Goal: Information Seeking & Learning: Learn about a topic

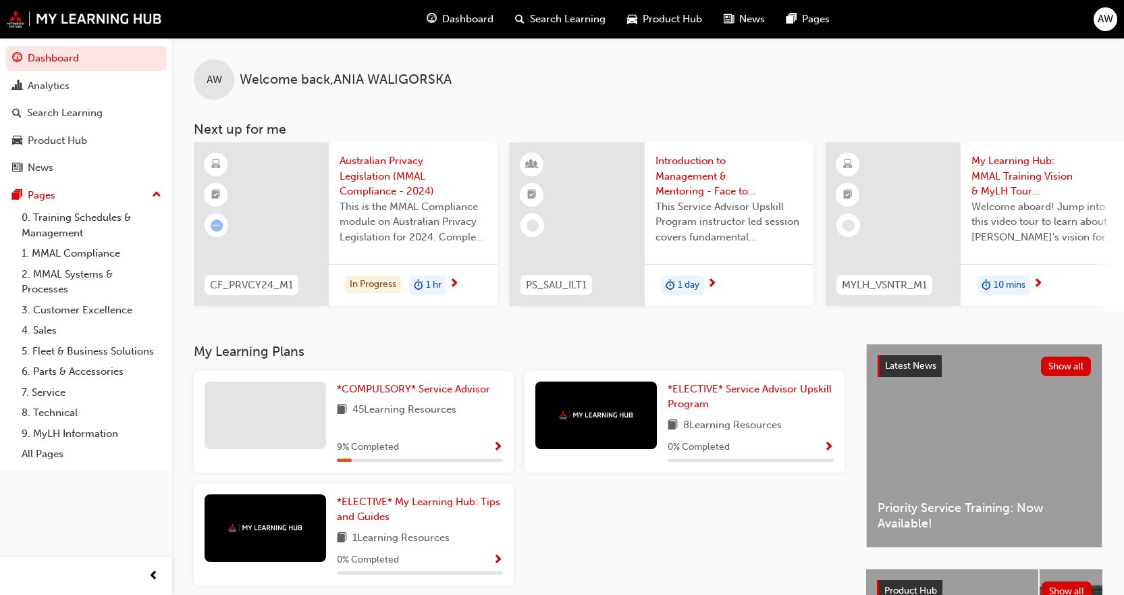
click at [497, 445] on span "Show Progress" at bounding box center [498, 447] width 10 height 12
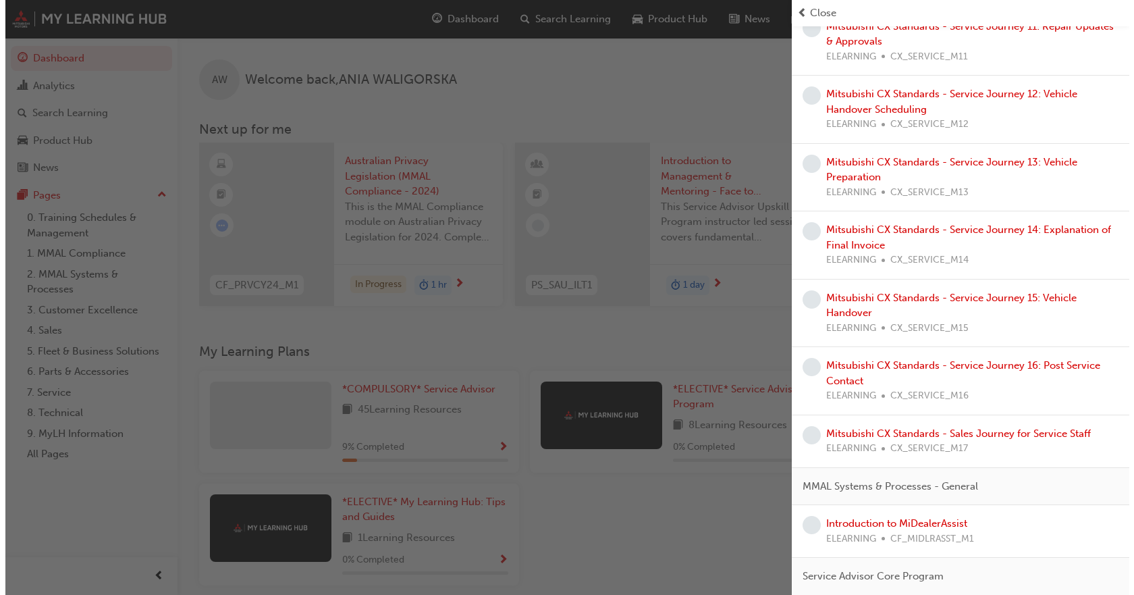
scroll to position [1041, 0]
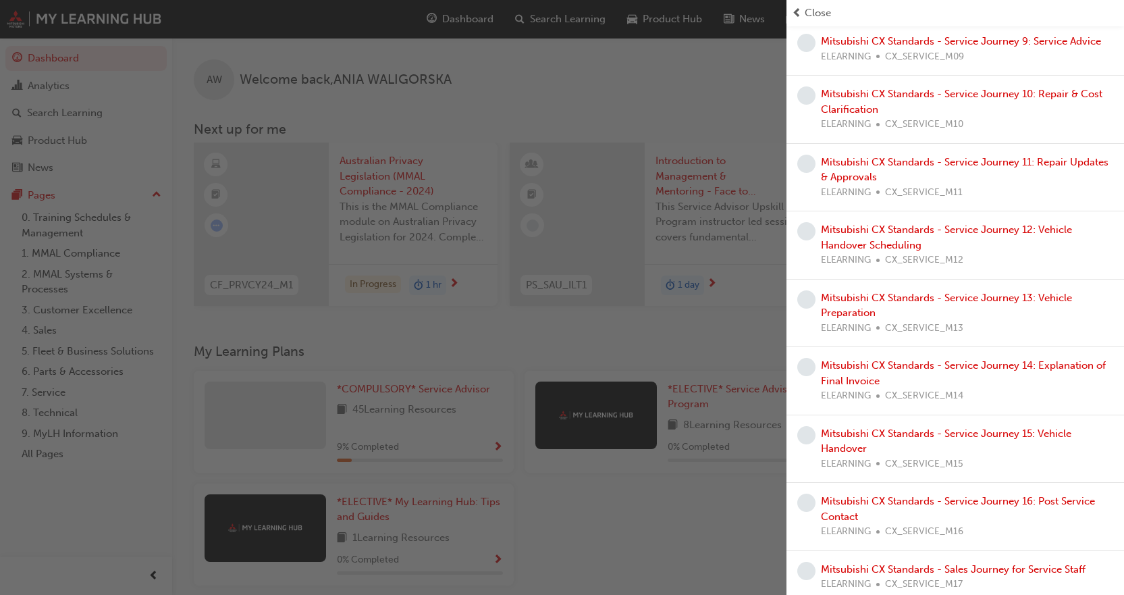
click at [244, 78] on div "button" at bounding box center [393, 297] width 786 height 595
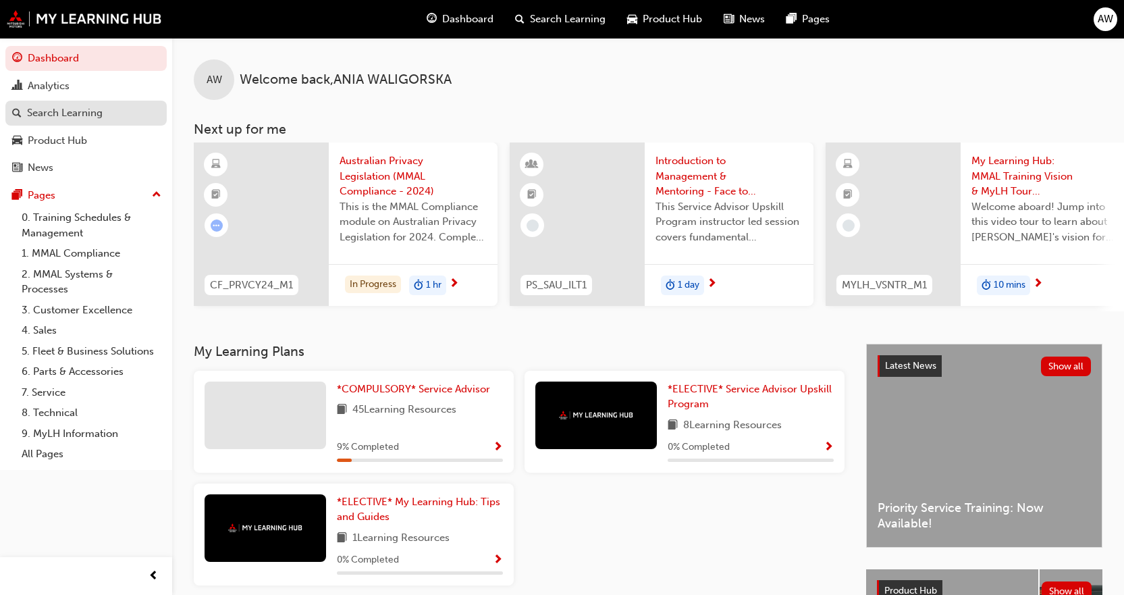
click at [70, 107] on div "Search Learning" at bounding box center [65, 113] width 76 height 16
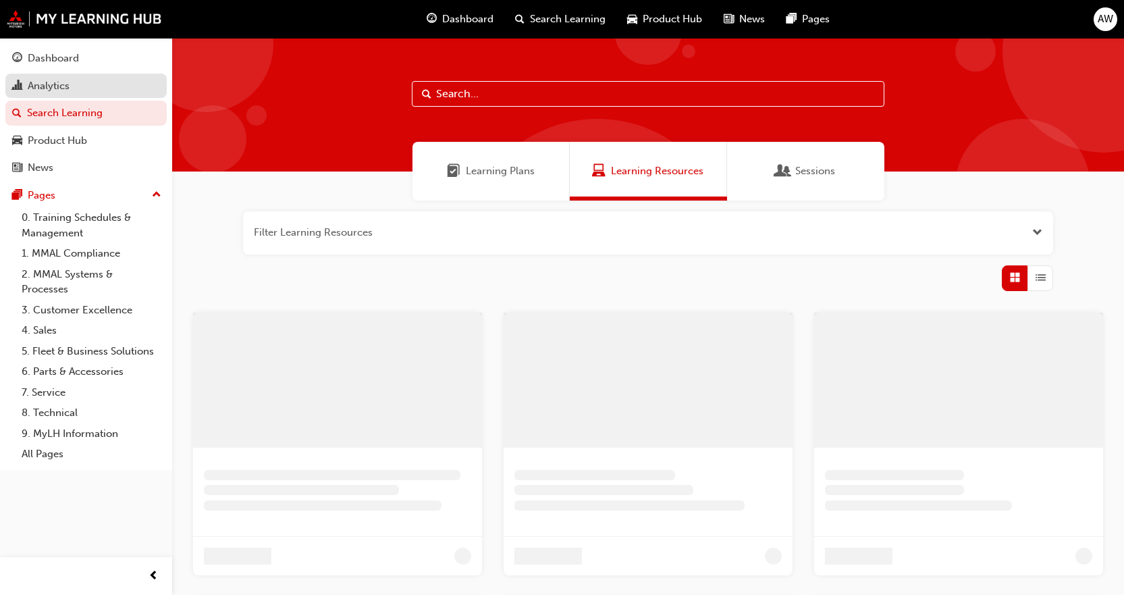
click at [63, 80] on div "Analytics" at bounding box center [49, 86] width 42 height 16
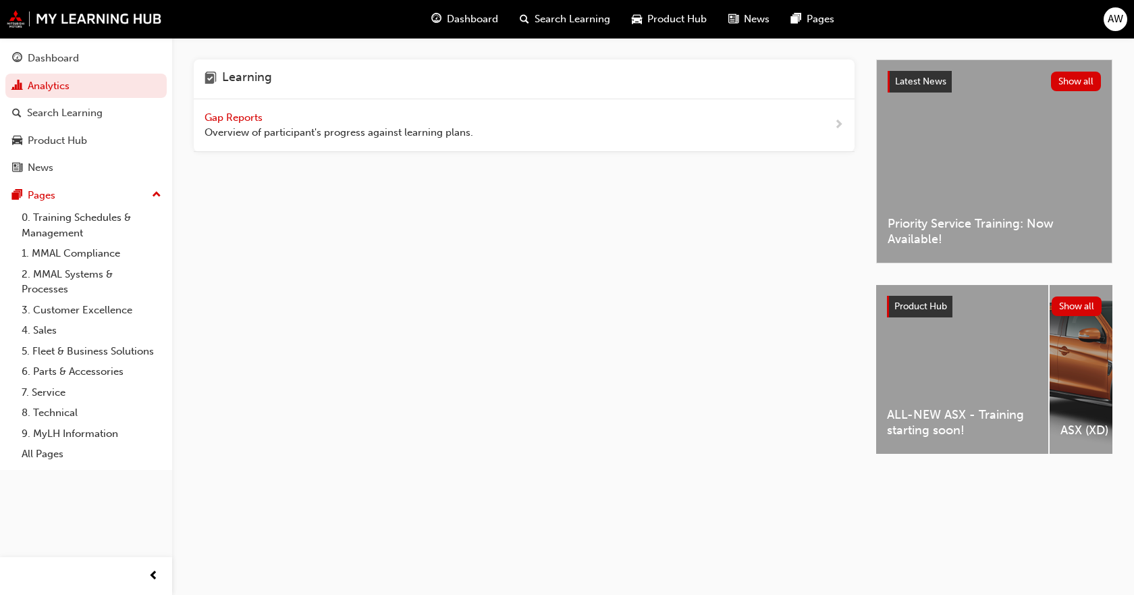
click at [383, 132] on span "Overview of participant's progress against learning plans." at bounding box center [338, 133] width 269 height 16
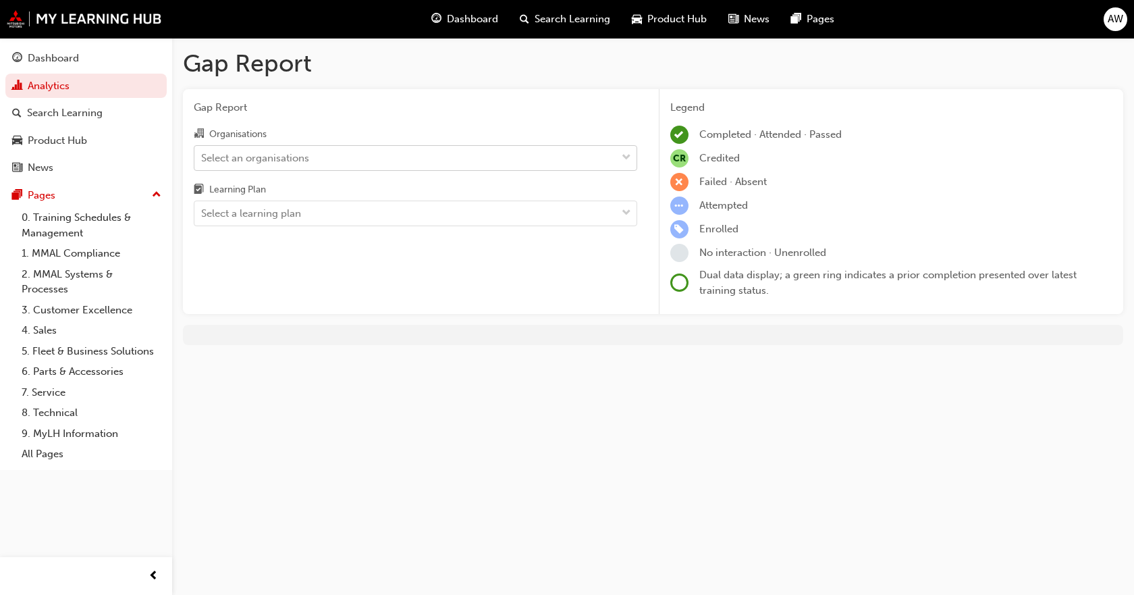
click at [505, 161] on div "Select an organisations" at bounding box center [405, 158] width 422 height 24
click at [202, 161] on input "Organisations Select an organisations" at bounding box center [201, 156] width 1 height 11
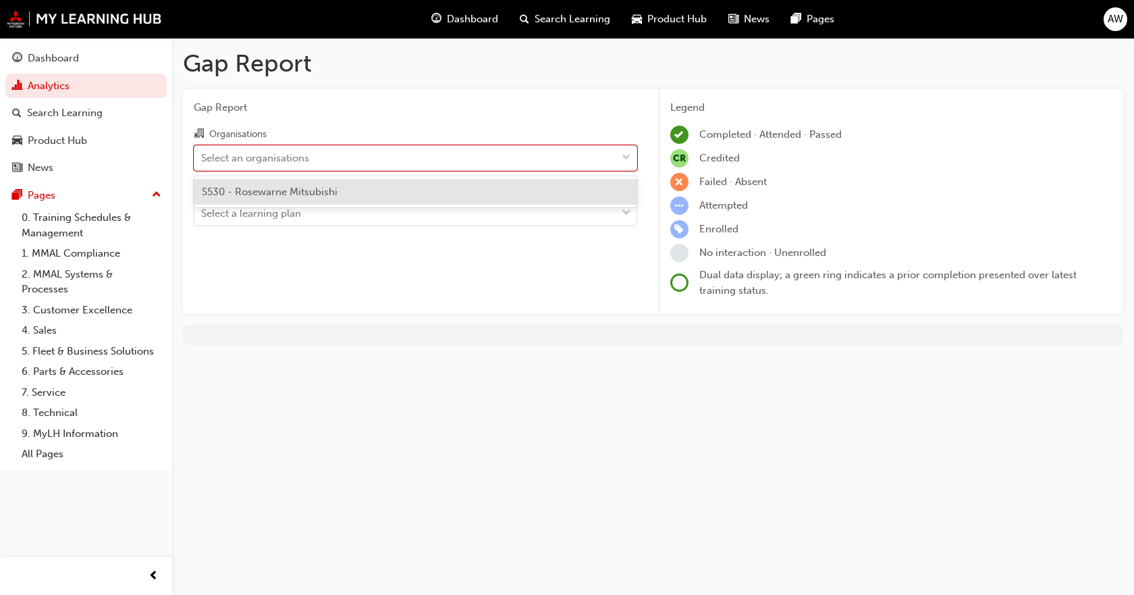
click at [482, 192] on div "S530 - Rosewarne Mitsubishi" at bounding box center [415, 192] width 443 height 26
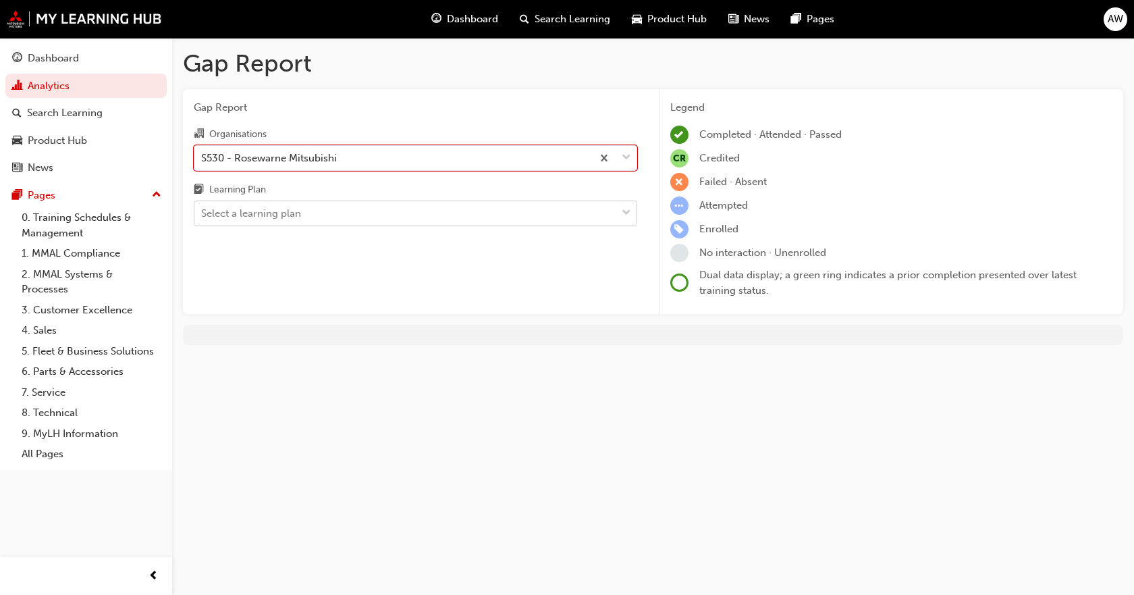
click at [482, 214] on div "Select a learning plan" at bounding box center [405, 214] width 422 height 24
click at [202, 214] on input "Learning Plan Select a learning plan" at bounding box center [201, 212] width 1 height 11
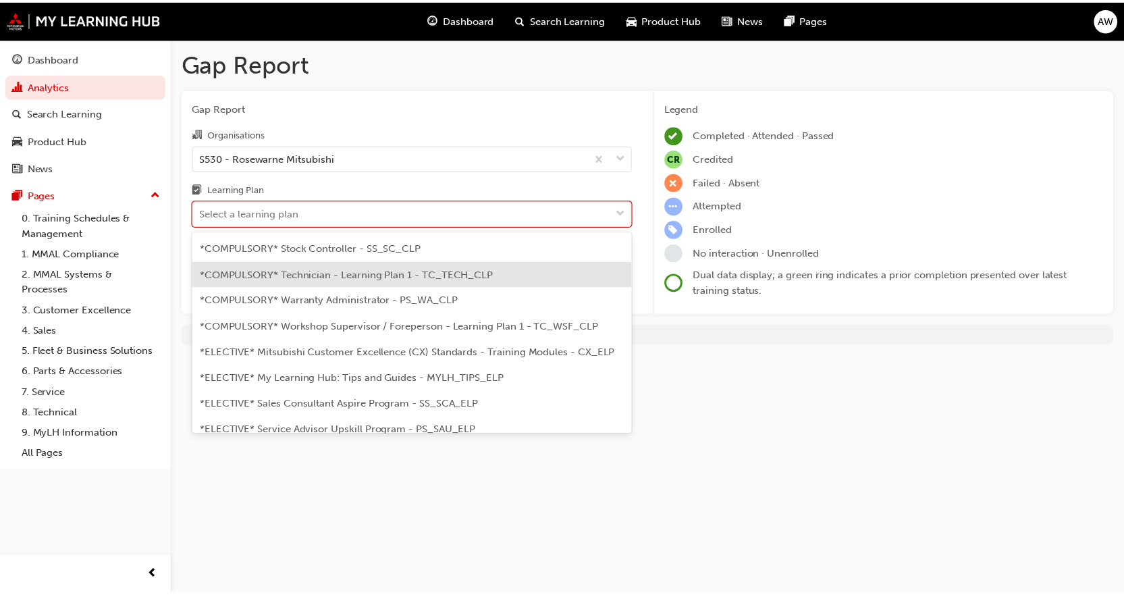
scroll to position [540, 0]
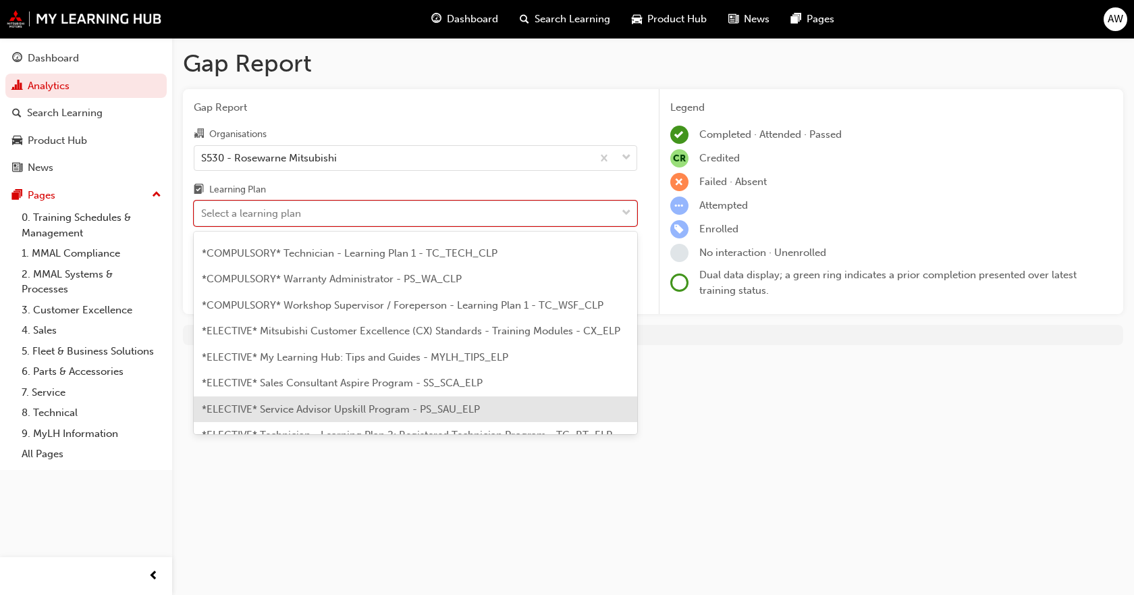
click at [330, 408] on span "*ELECTIVE* Service Advisor Upskill Program - PS_SAU_ELP" at bounding box center [341, 409] width 278 height 12
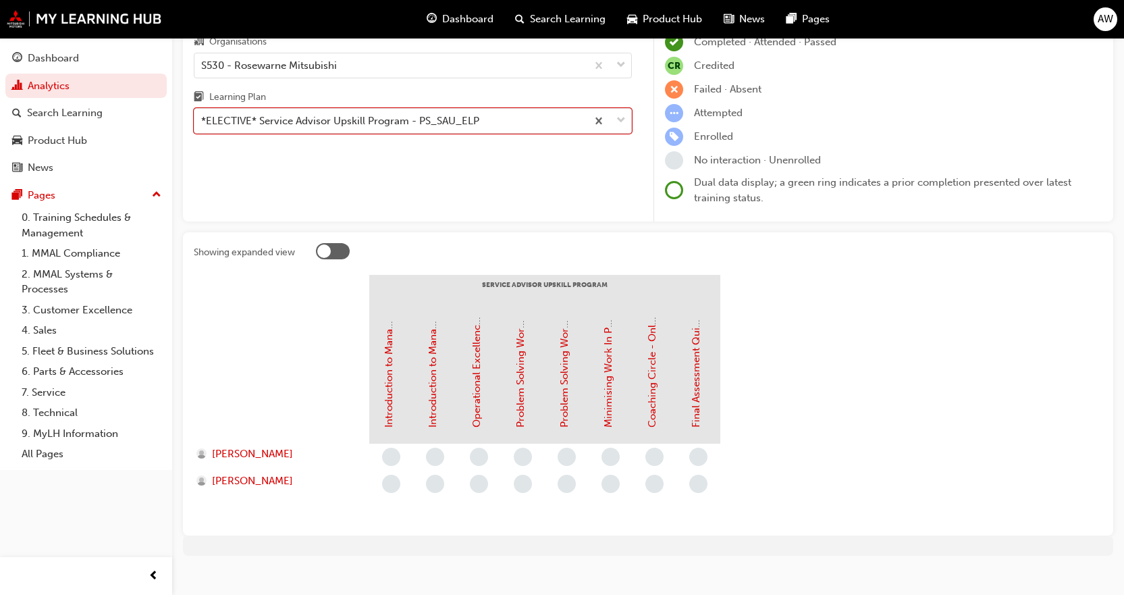
scroll to position [109, 0]
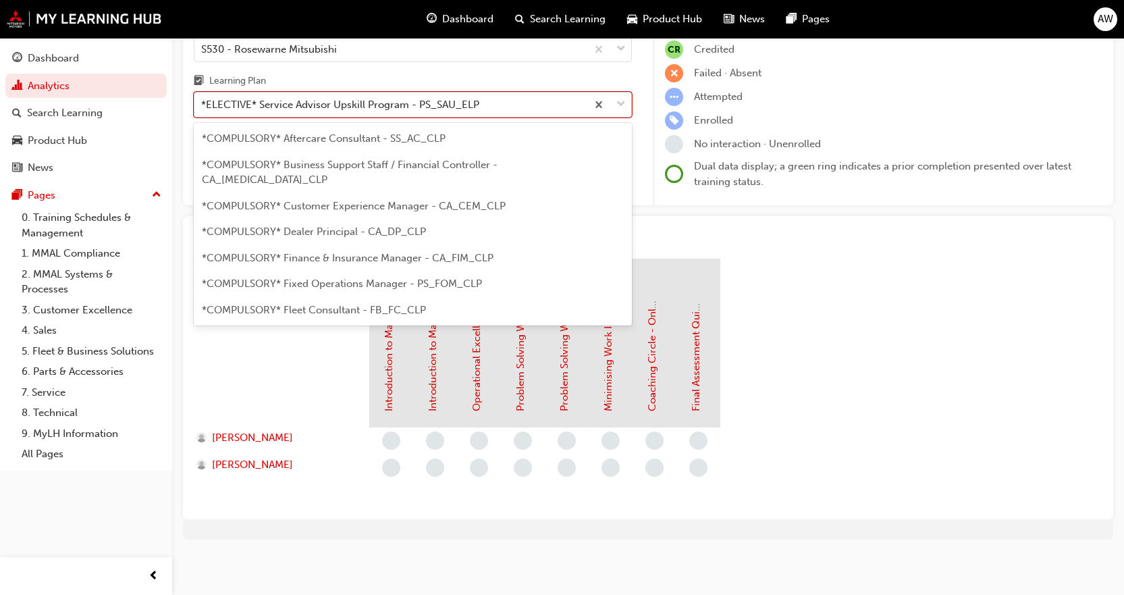
click at [615, 97] on div at bounding box center [608, 104] width 45 height 24
click at [202, 99] on input "Learning Plan option *ELECTIVE* Service Advisor Upskill Program - PS_SAU_ELP, s…" at bounding box center [201, 104] width 1 height 11
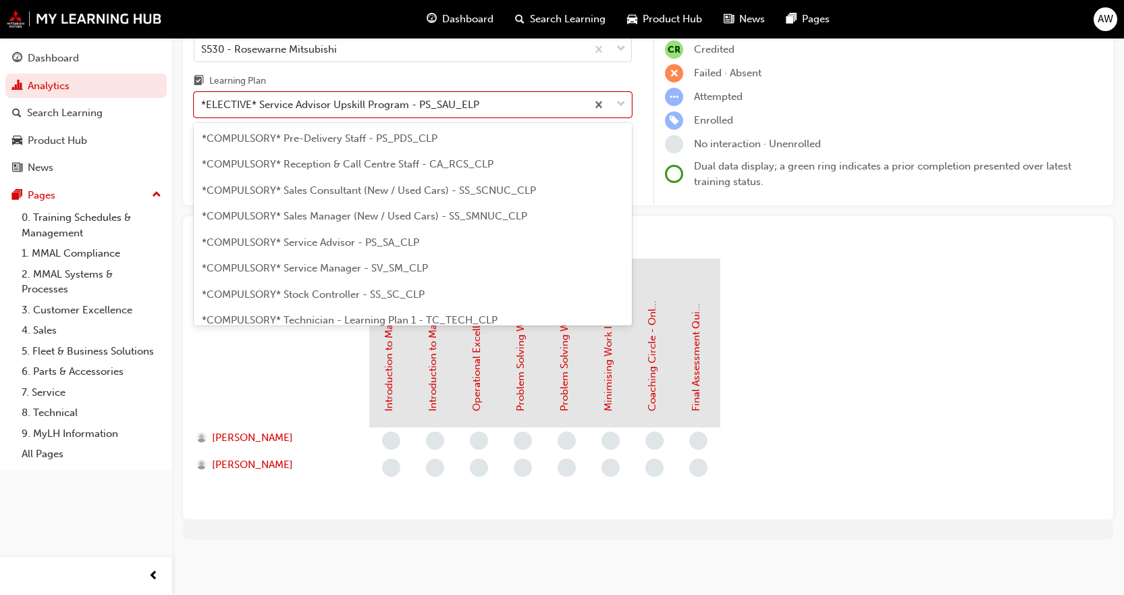
scroll to position [350, 0]
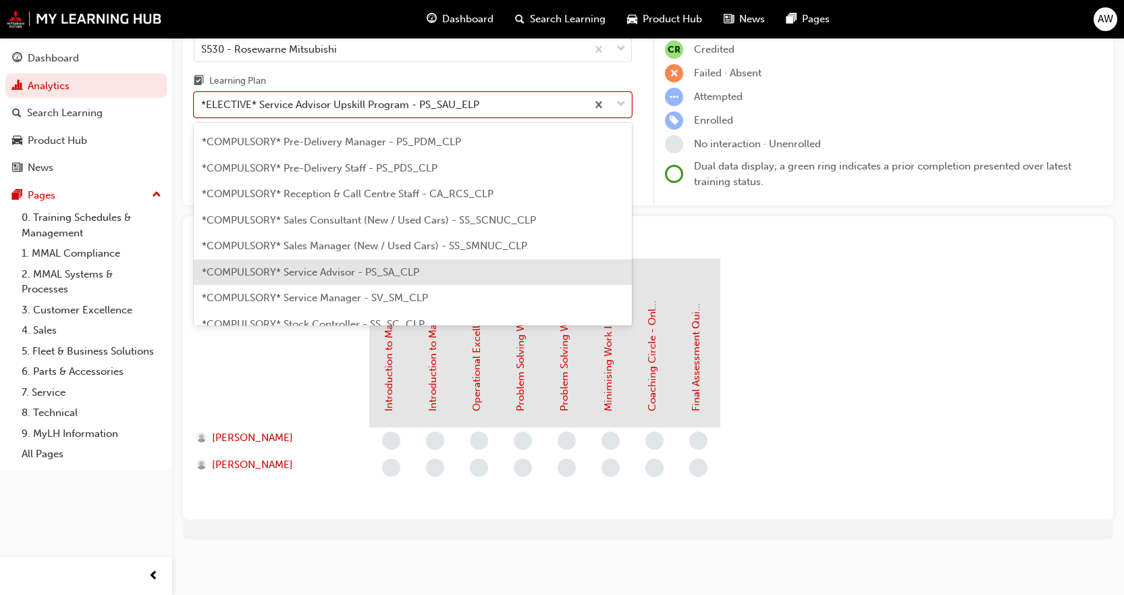
click at [354, 264] on div "*COMPULSORY* Service Advisor - PS_SA_CLP" at bounding box center [413, 272] width 438 height 26
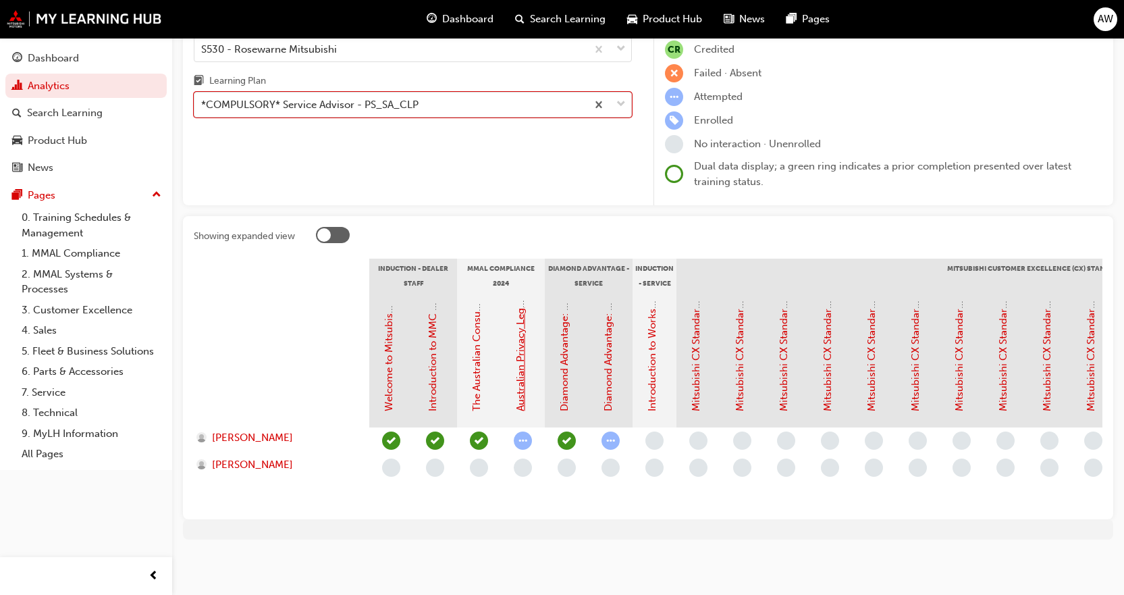
scroll to position [119, 0]
click at [609, 376] on link "Diamond Advantage: Service Training" at bounding box center [608, 323] width 12 height 175
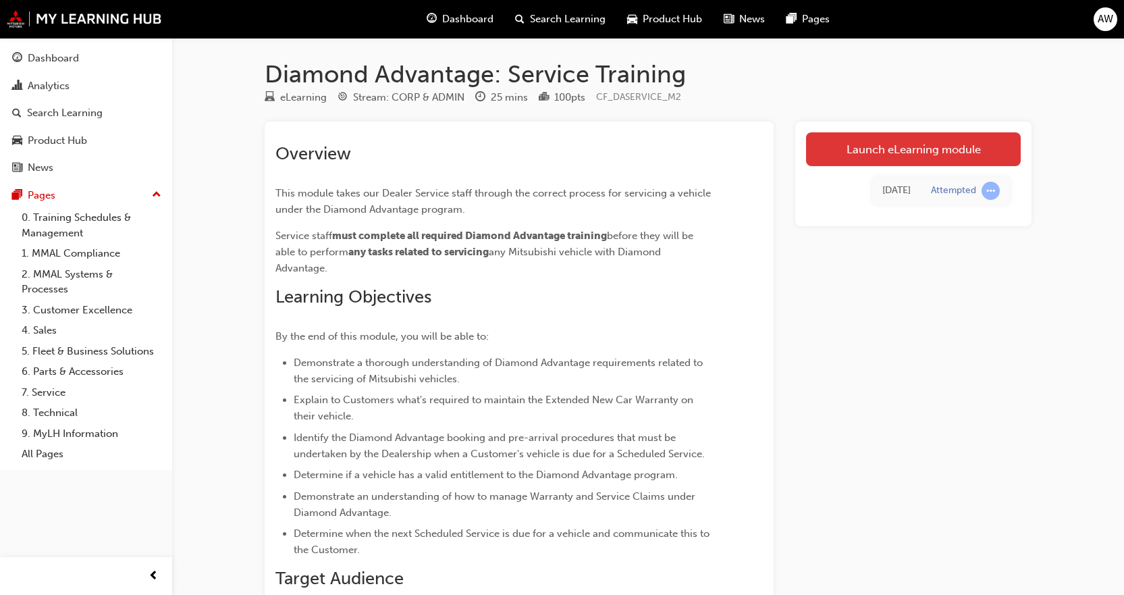
click at [907, 142] on link "Launch eLearning module" at bounding box center [913, 149] width 215 height 34
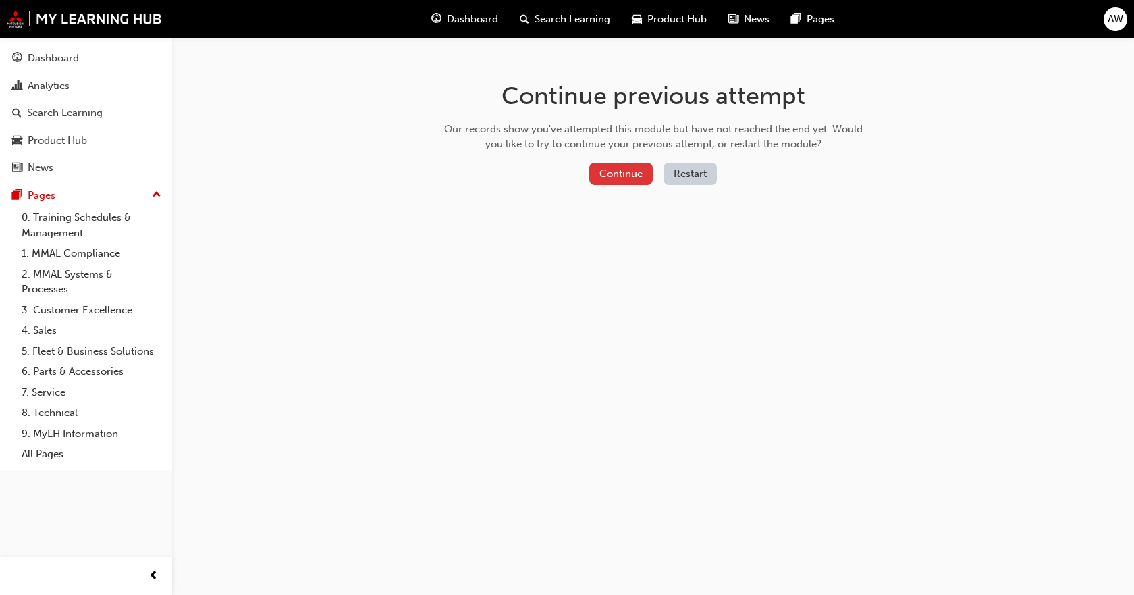
click at [591, 171] on button "Continue" at bounding box center [620, 174] width 63 height 22
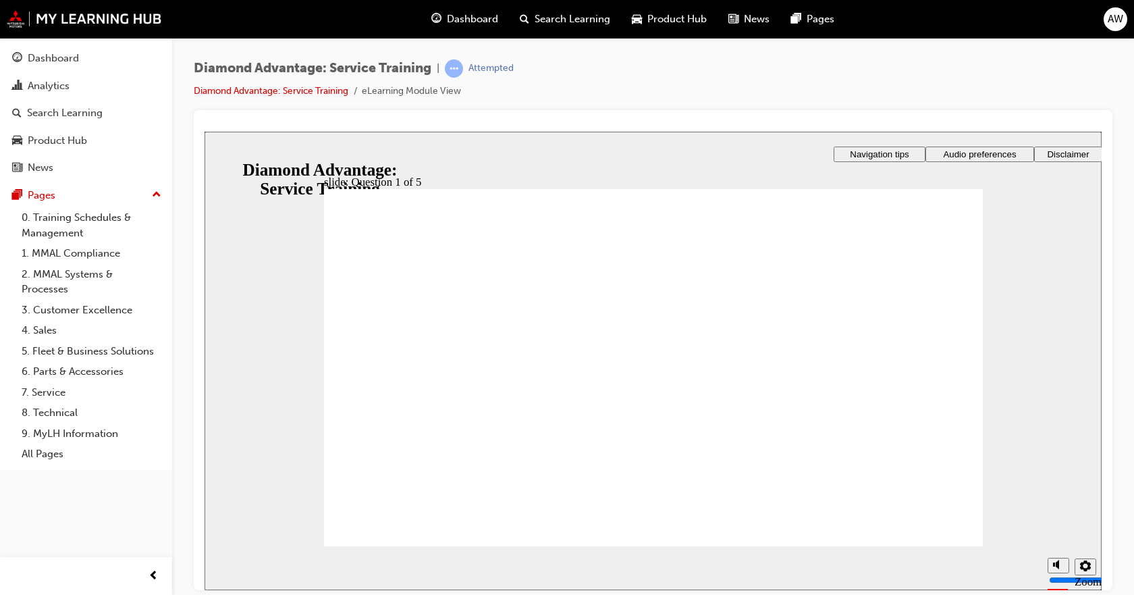
checkbox input "true"
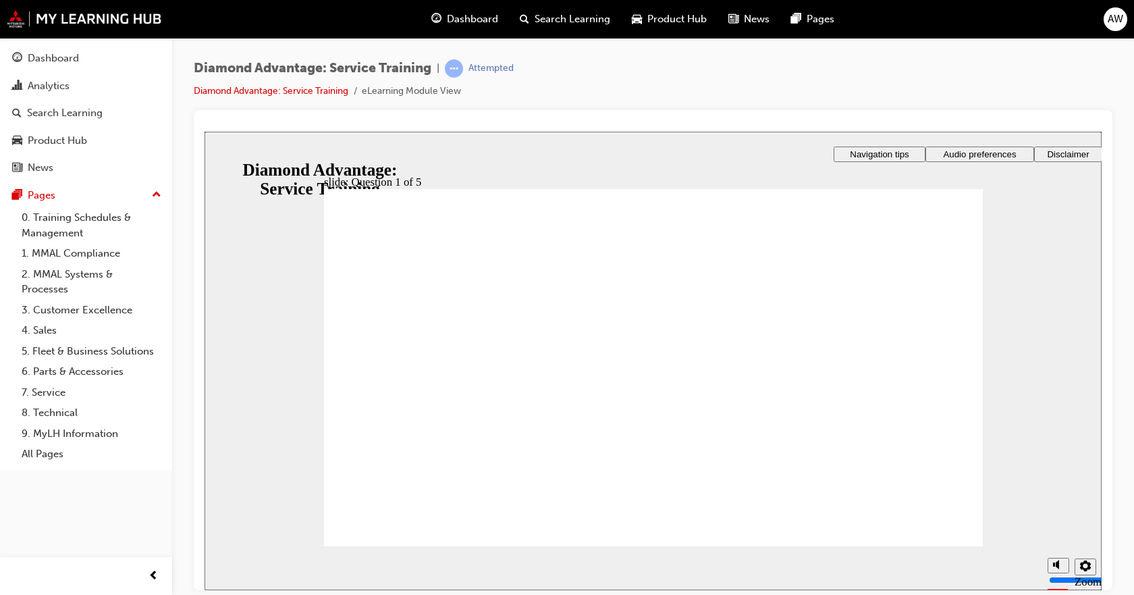
checkbox input "true"
drag, startPoint x: 928, startPoint y: 512, endPoint x: 929, endPoint y: 531, distance: 19.6
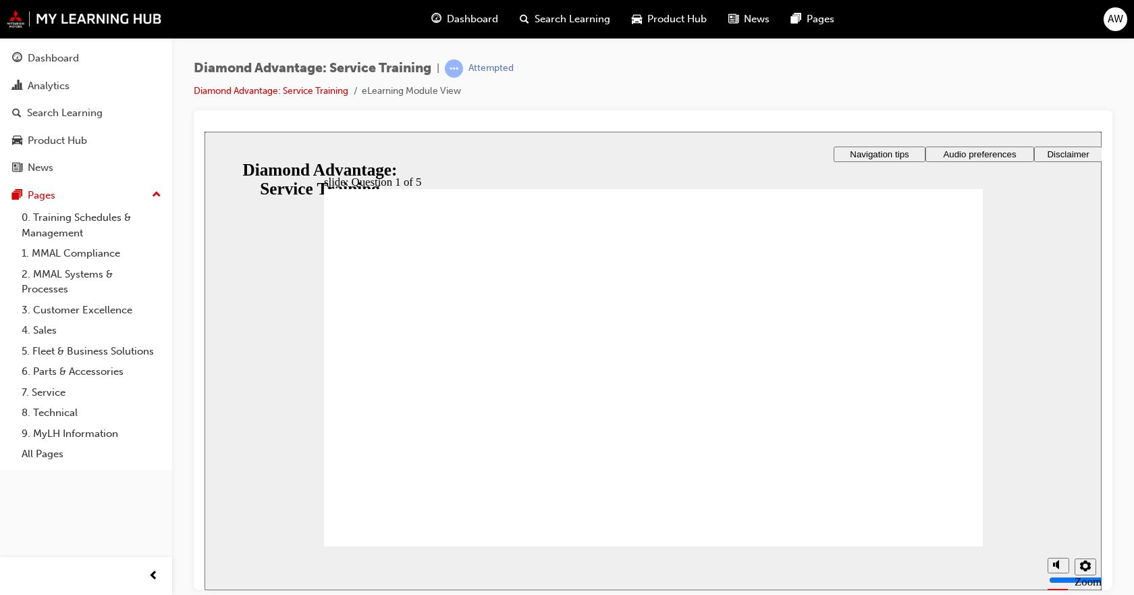
checkbox input "true"
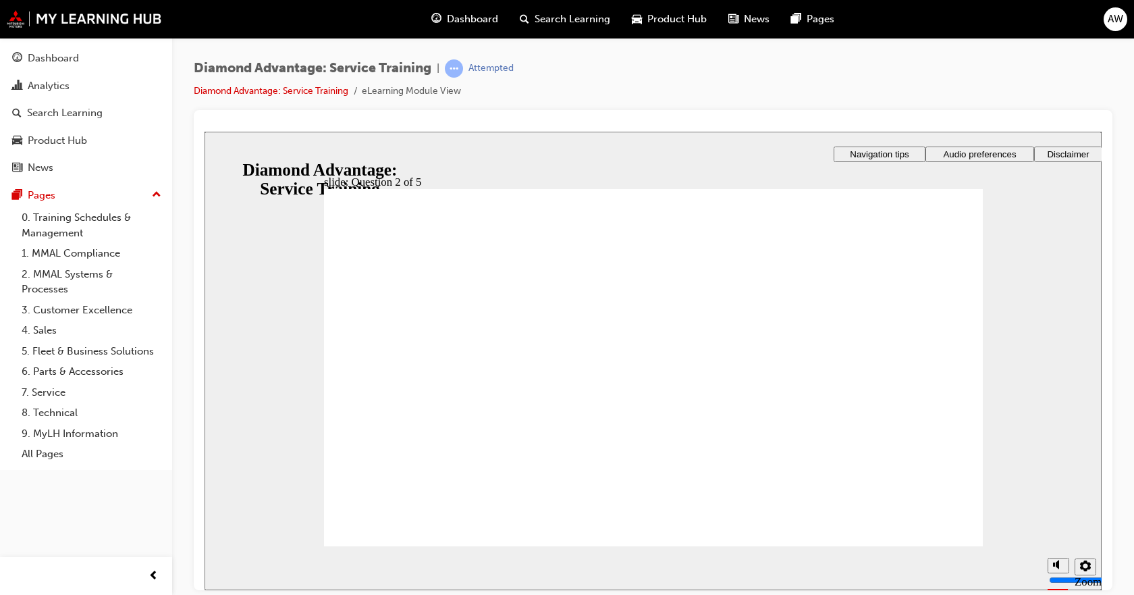
drag, startPoint x: 617, startPoint y: 346, endPoint x: 593, endPoint y: 346, distance: 24.3
checkbox input "true"
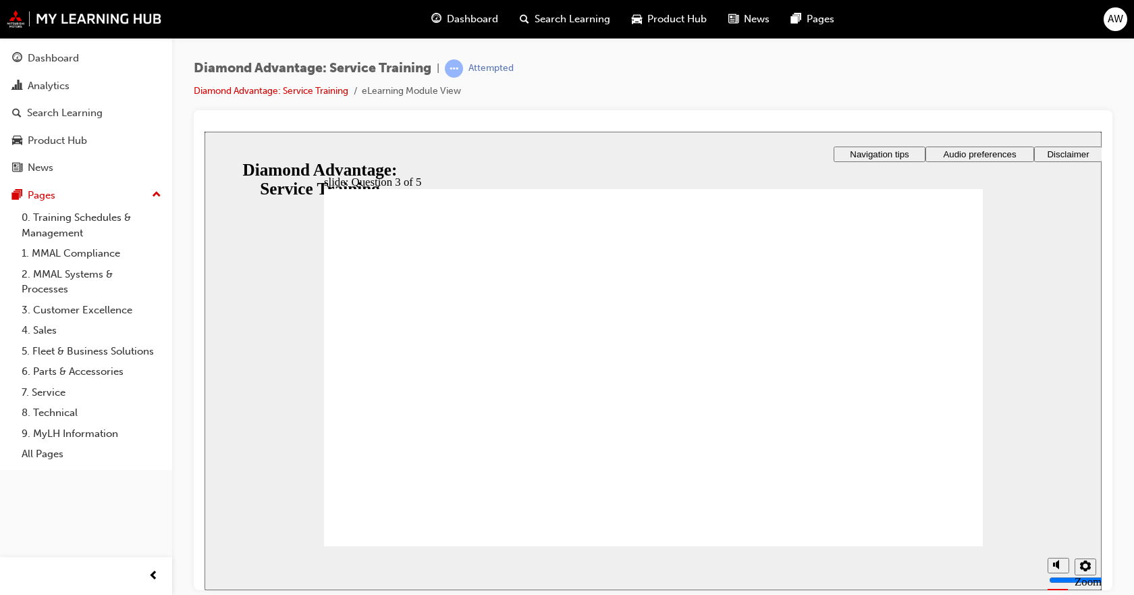
checkbox input "false"
drag, startPoint x: 450, startPoint y: 375, endPoint x: 445, endPoint y: 364, distance: 12.1
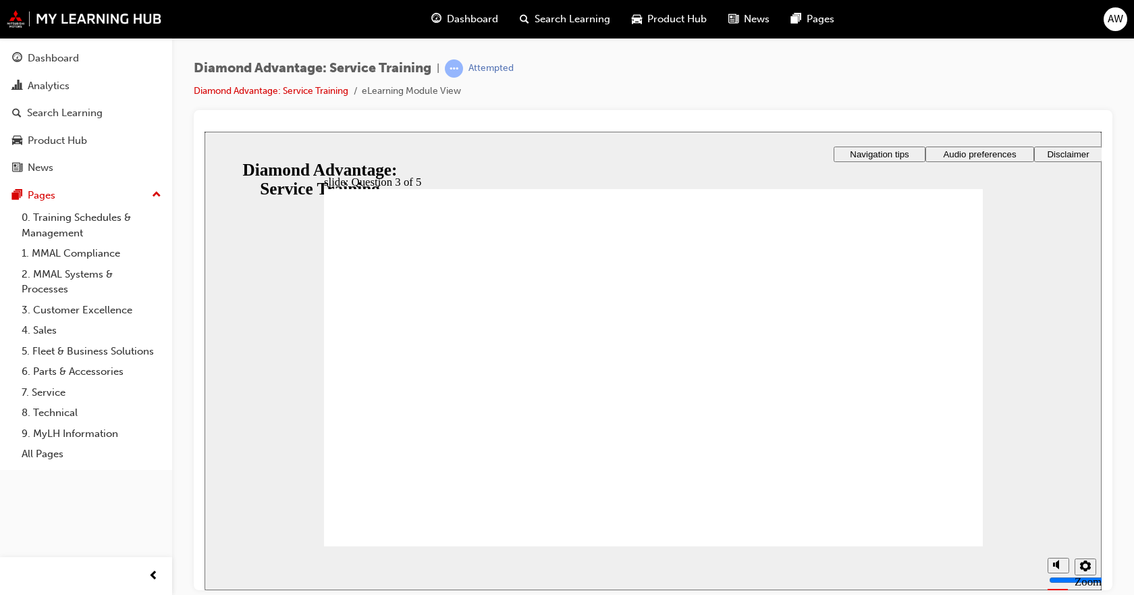
checkbox input "false"
checkbox input "true"
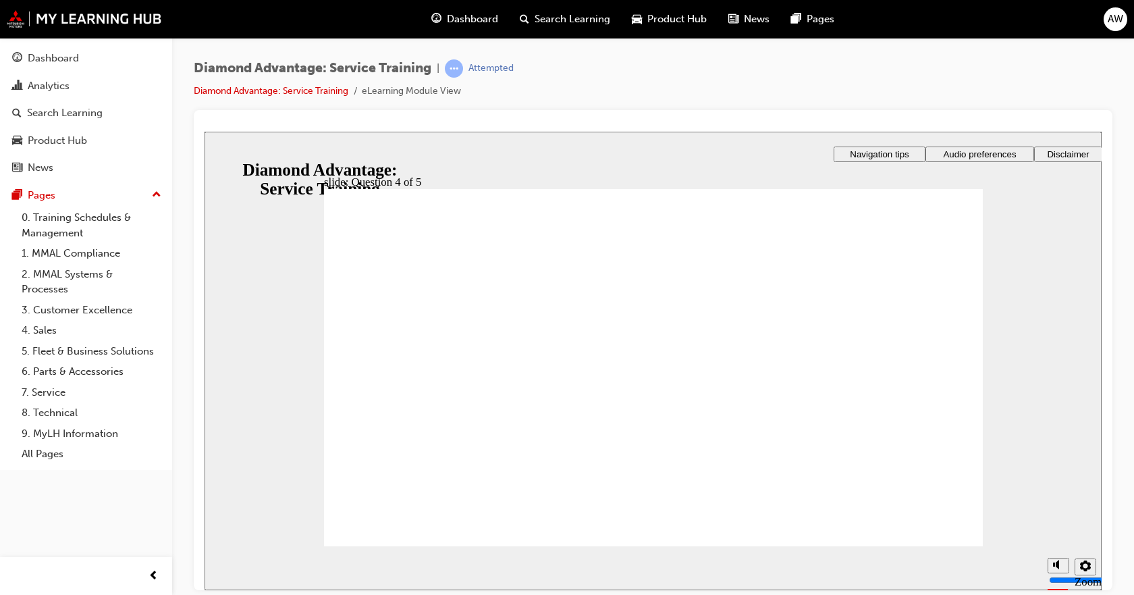
radio input "true"
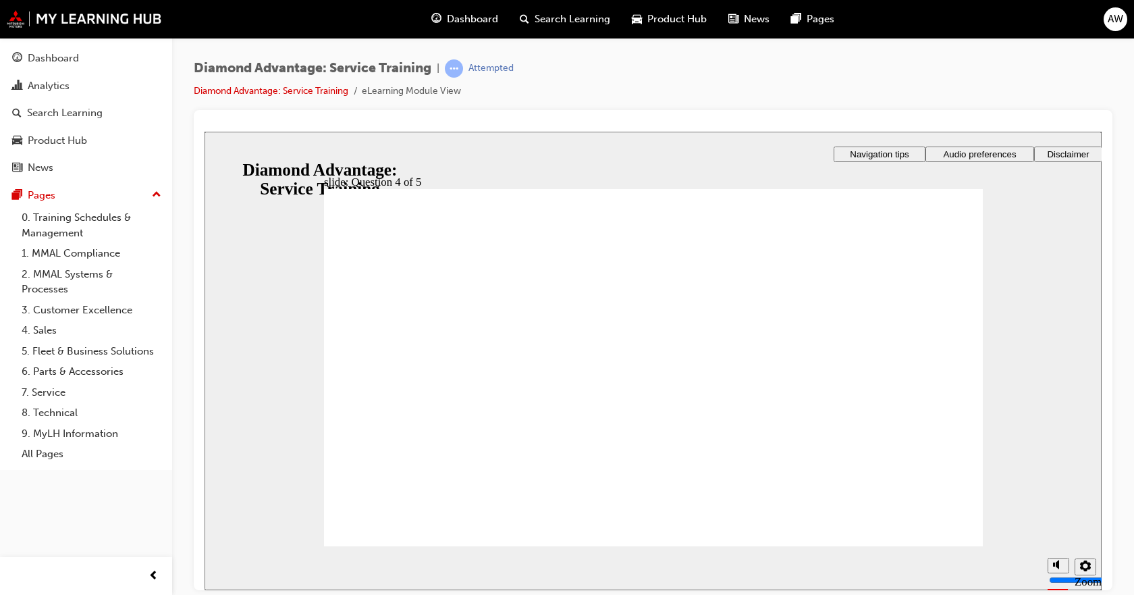
radio input "true"
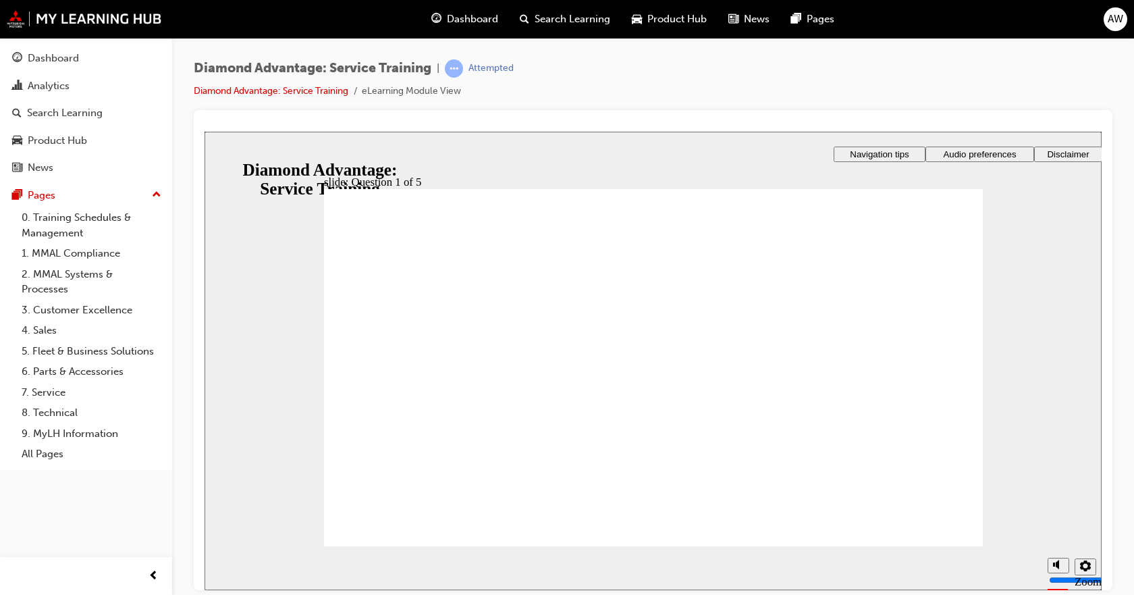
checkbox input "true"
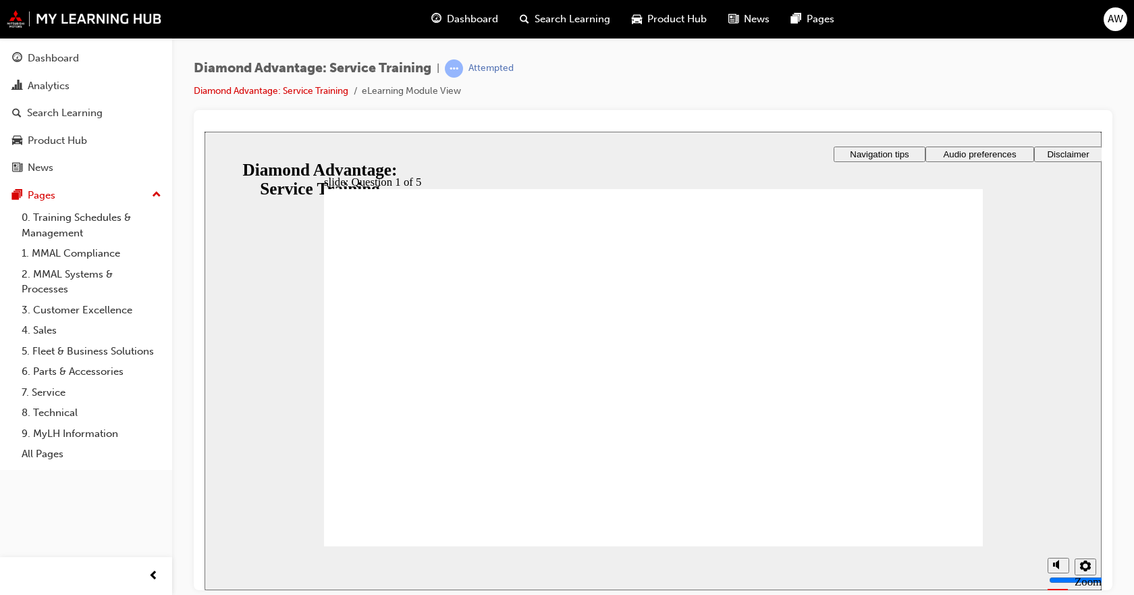
click at [267, 144] on div "slide: Question 1 of 5 Rectangle 1 That’s not quite right. After the quiz, you …" at bounding box center [652, 360] width 897 height 458
click at [884, 146] on button "Navigation tips" at bounding box center [879, 154] width 92 height 16
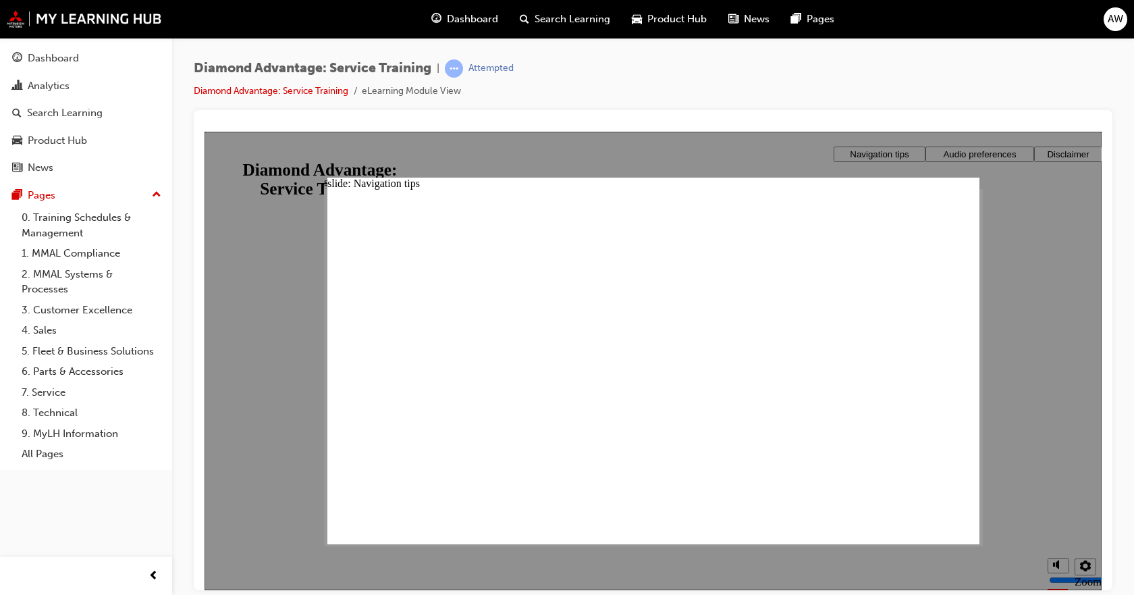
click at [976, 192] on div "slide: Navigation tips Freeform 2 Oval 1 Oval 1 Navigation tips Top menu Has op…" at bounding box center [653, 360] width 652 height 366
click at [970, 195] on div "slide: Navigation tips Freeform 2 Oval 1 Oval 1 Navigation tips Top menu Has op…" at bounding box center [653, 360] width 652 height 366
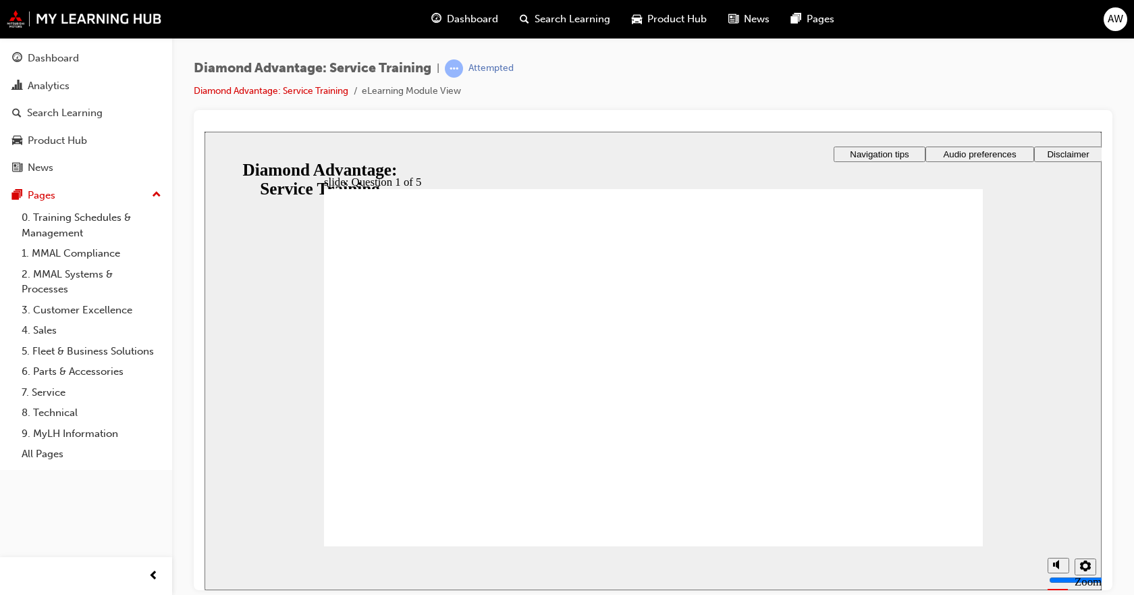
click at [1083, 560] on icon "settings" at bounding box center [1085, 564] width 11 height 11
click at [281, 92] on link "Diamond Advantage: Service Training" at bounding box center [271, 90] width 155 height 11
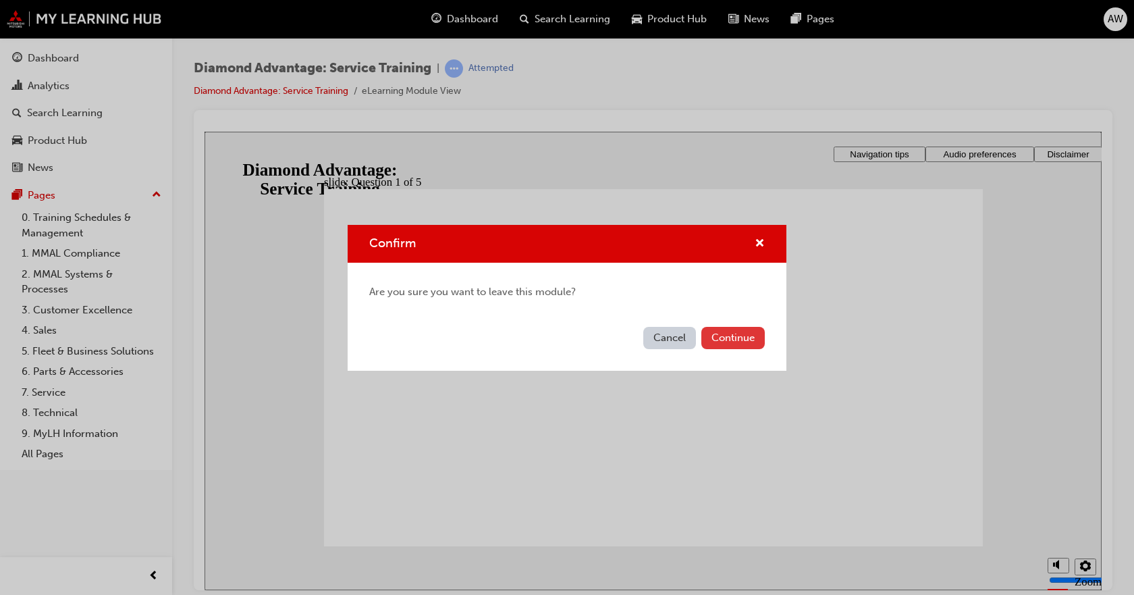
click at [719, 336] on button "Continue" at bounding box center [732, 338] width 63 height 22
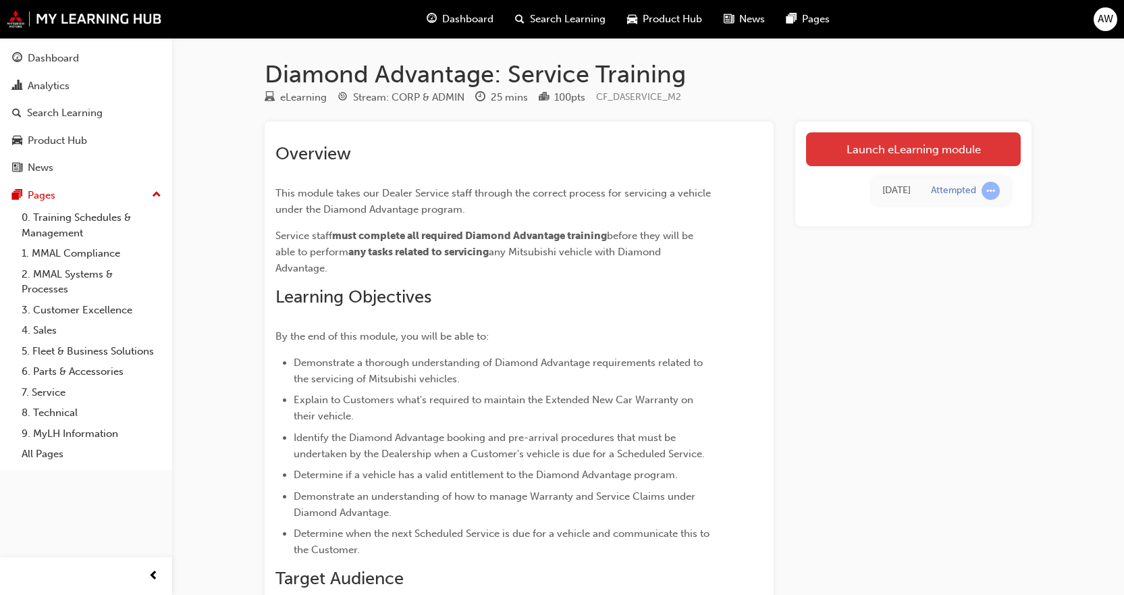
click at [849, 148] on link "Launch eLearning module" at bounding box center [913, 149] width 215 height 34
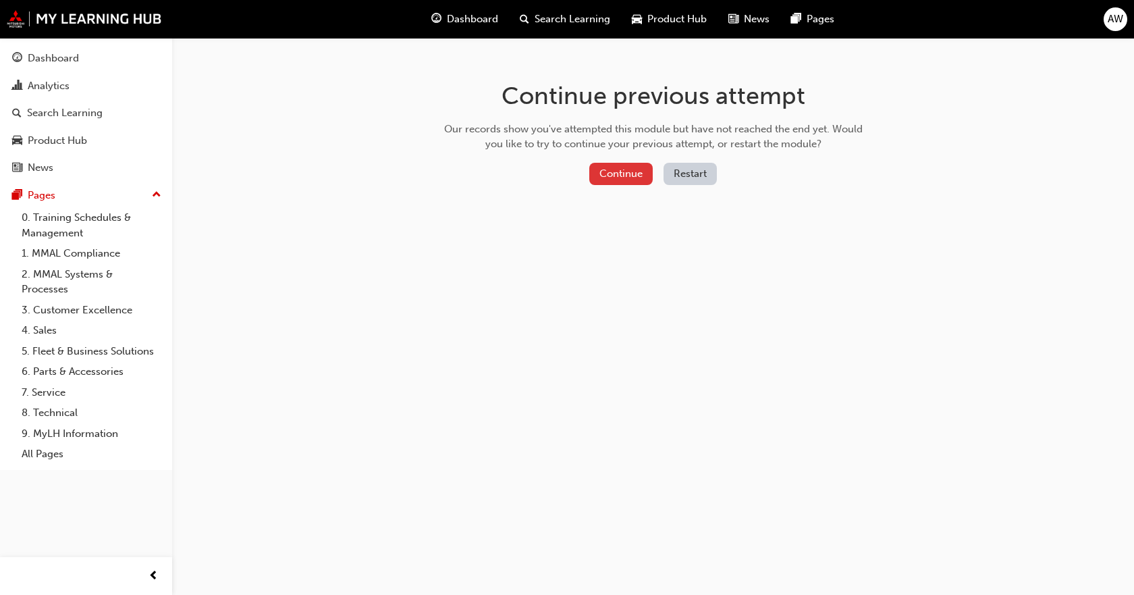
click at [625, 169] on button "Continue" at bounding box center [620, 174] width 63 height 22
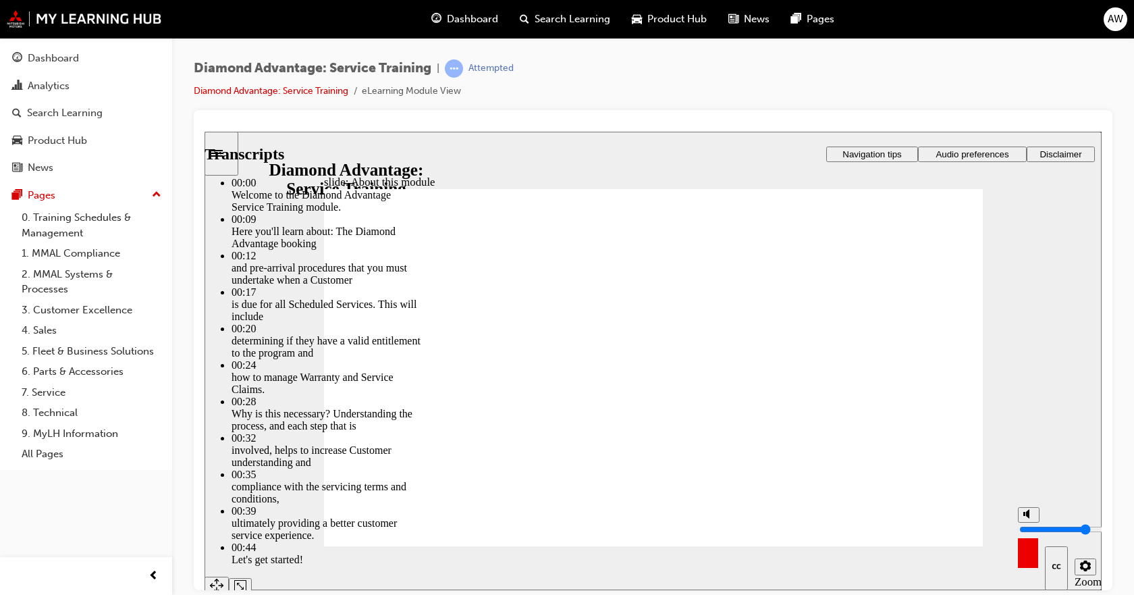
type input "28"
type input "9"
type input "28"
type input "9"
type input "10"
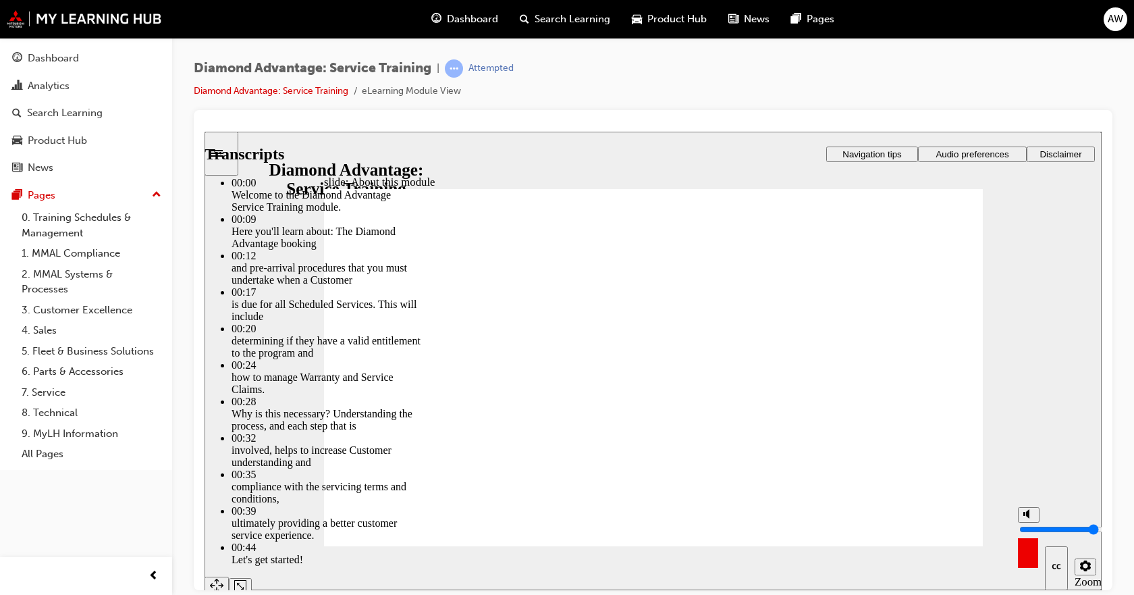
type input "28"
type input "10"
type input "29"
type input "10"
click at [1028, 523] on input "volume" at bounding box center [1062, 528] width 87 height 11
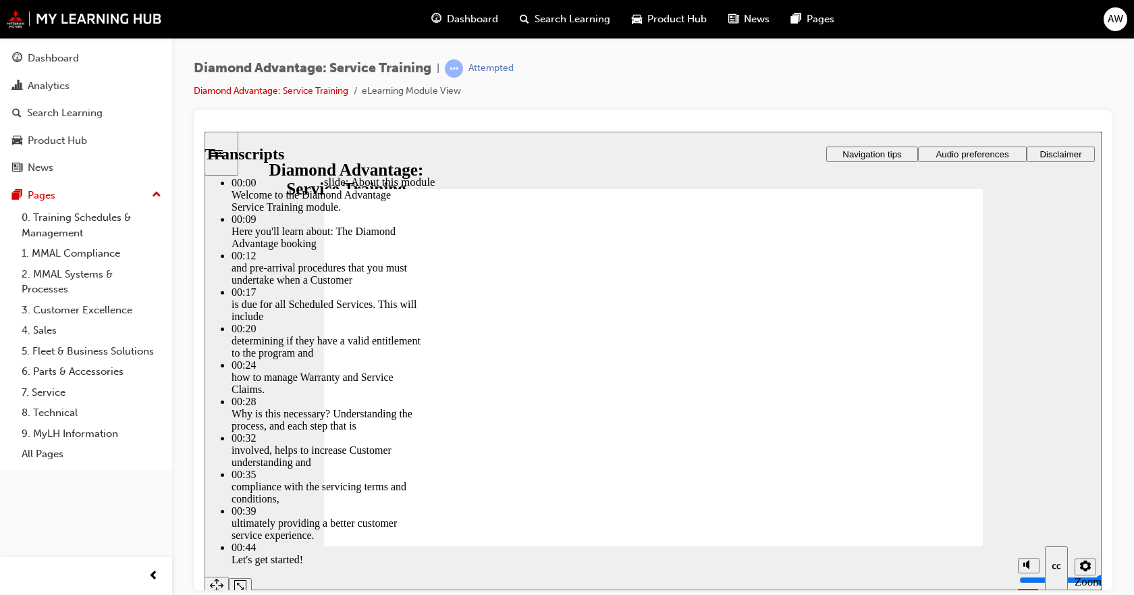
drag, startPoint x: 899, startPoint y: 456, endPoint x: 926, endPoint y: 456, distance: 27.0
type input "47"
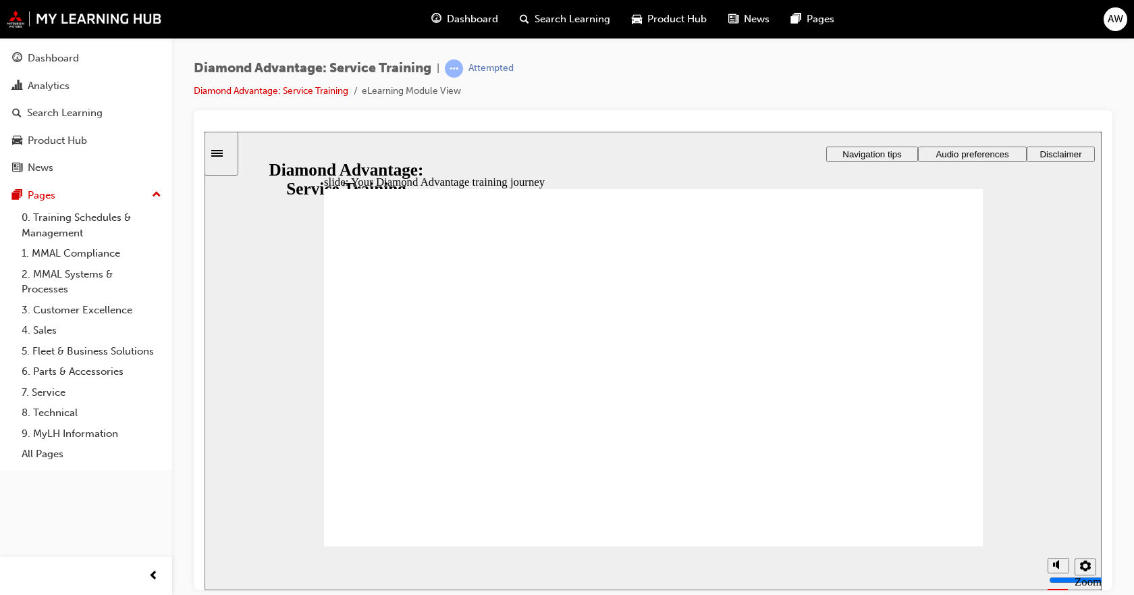
drag, startPoint x: 605, startPoint y: 383, endPoint x: 597, endPoint y: 383, distance: 8.8
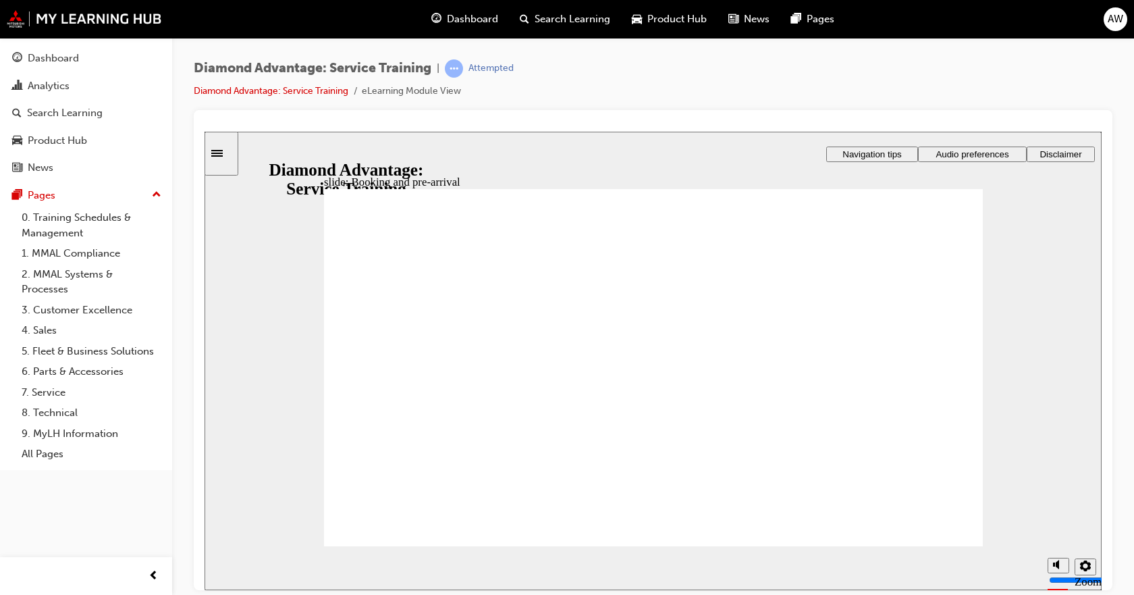
drag, startPoint x: 957, startPoint y: 258, endPoint x: 951, endPoint y: 265, distance: 8.6
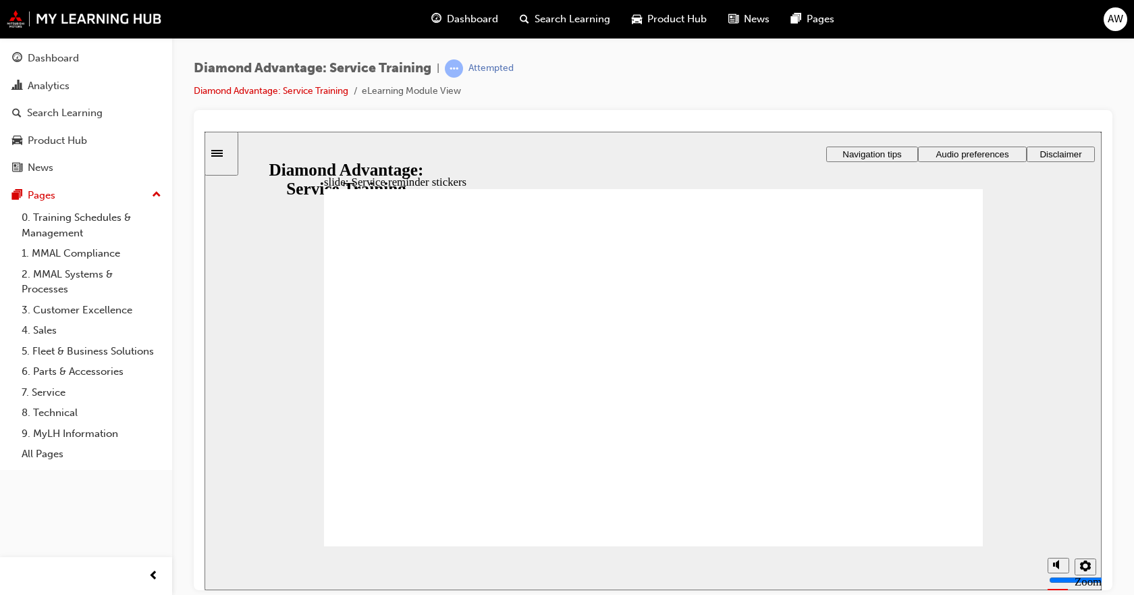
drag, startPoint x: 794, startPoint y: 341, endPoint x: 799, endPoint y: 348, distance: 7.7
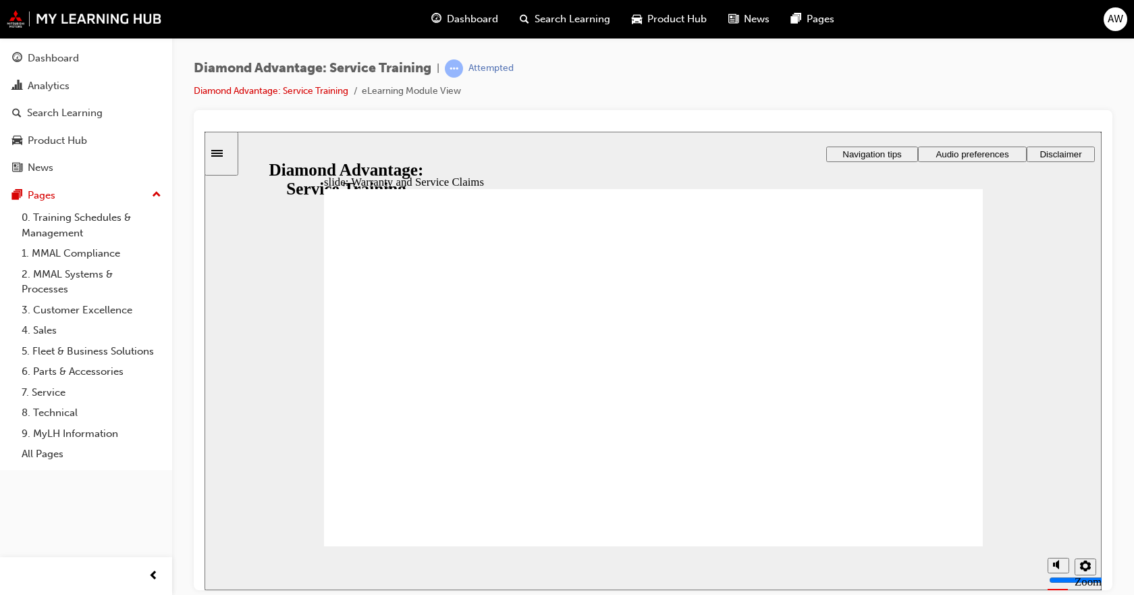
drag, startPoint x: 648, startPoint y: 500, endPoint x: 611, endPoint y: 501, distance: 37.1
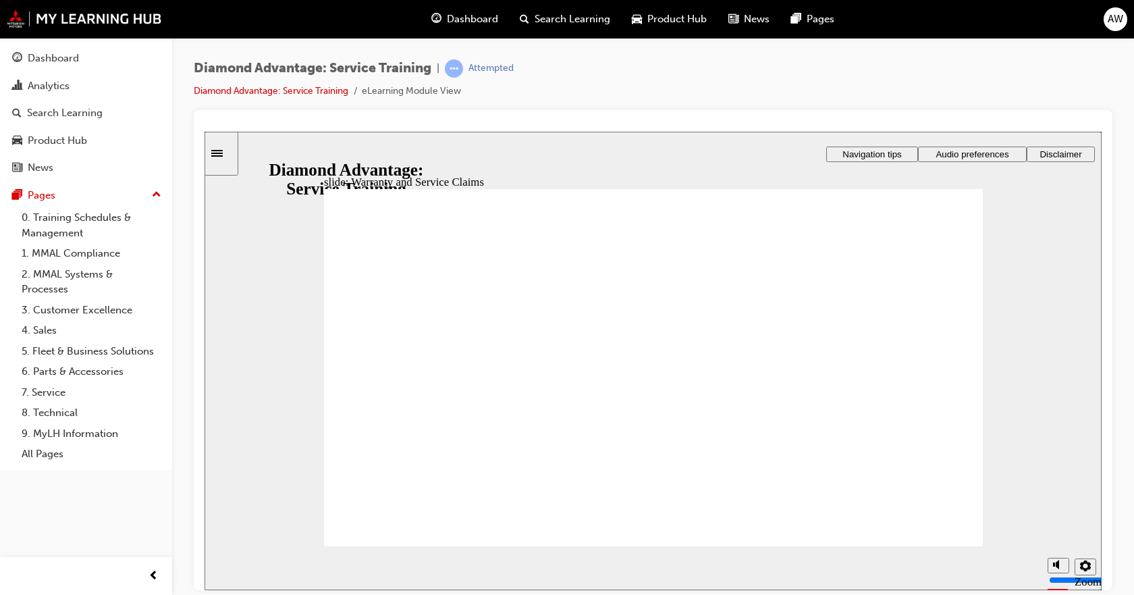
drag, startPoint x: 907, startPoint y: 464, endPoint x: 876, endPoint y: 448, distance: 35.0
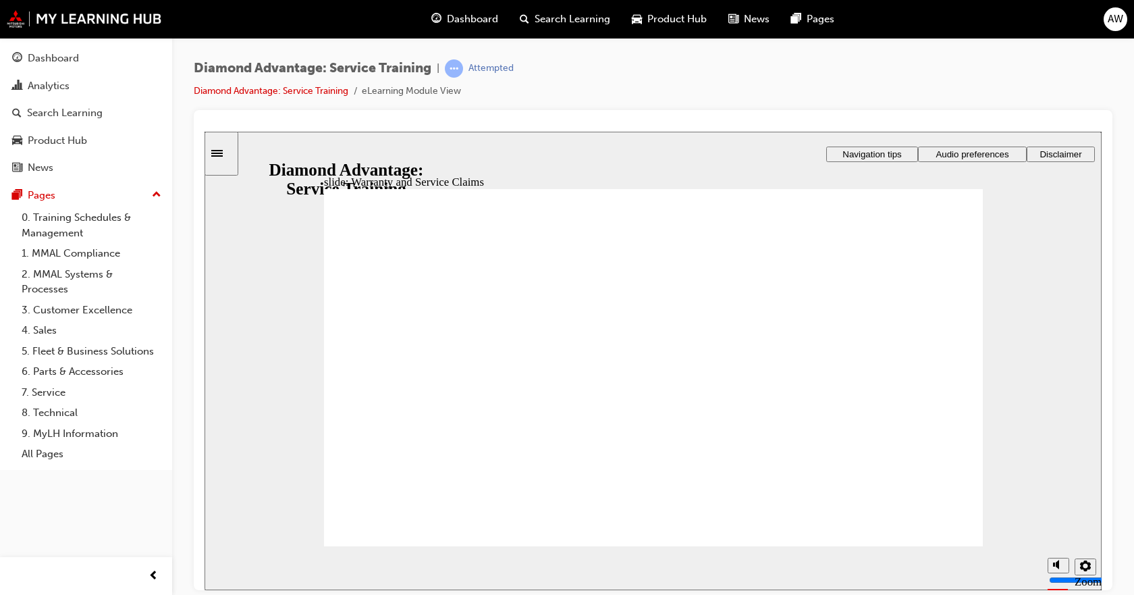
checkbox input "true"
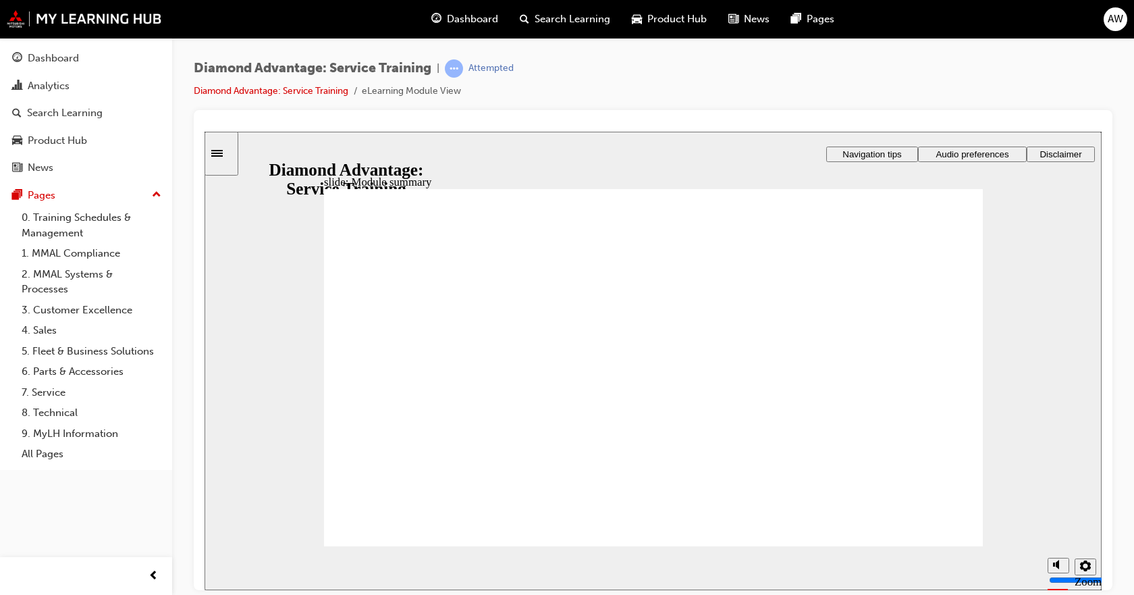
checkbox input "true"
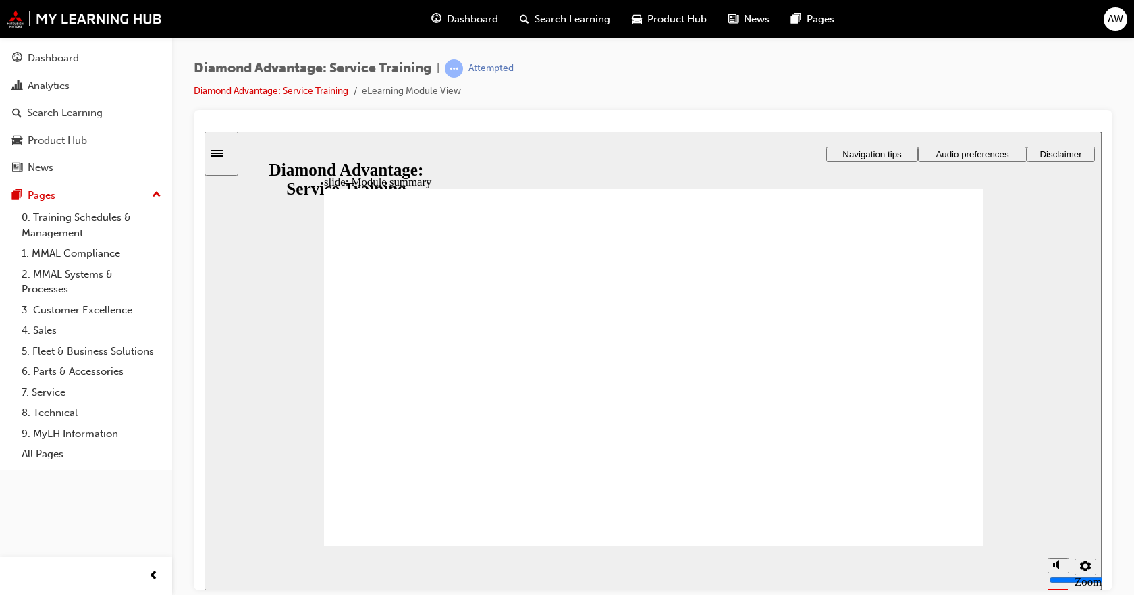
checkbox input "true"
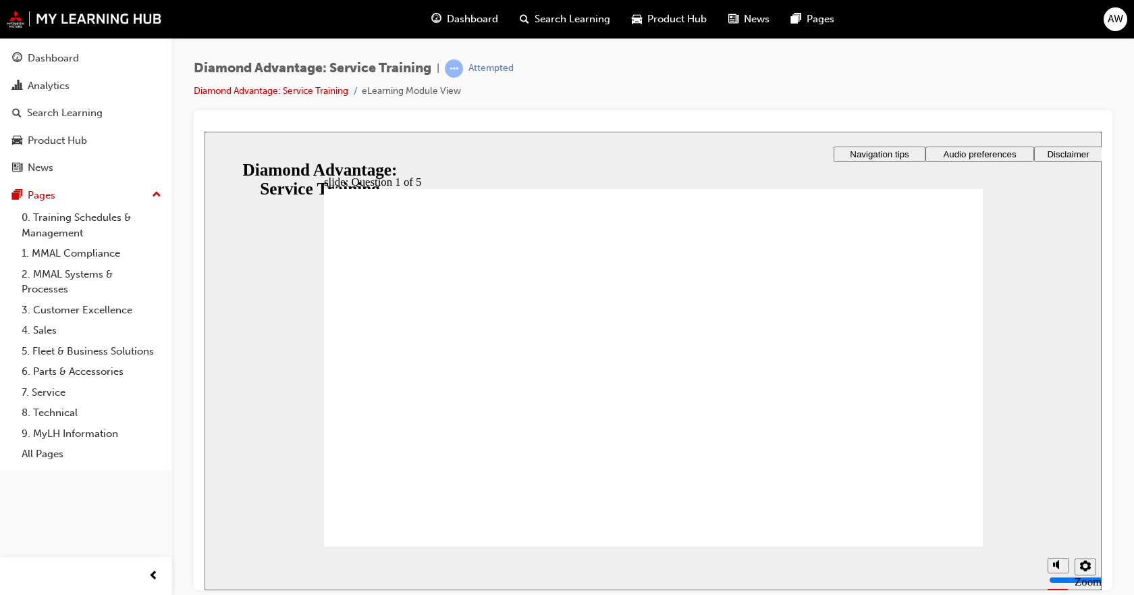
checkbox input "true"
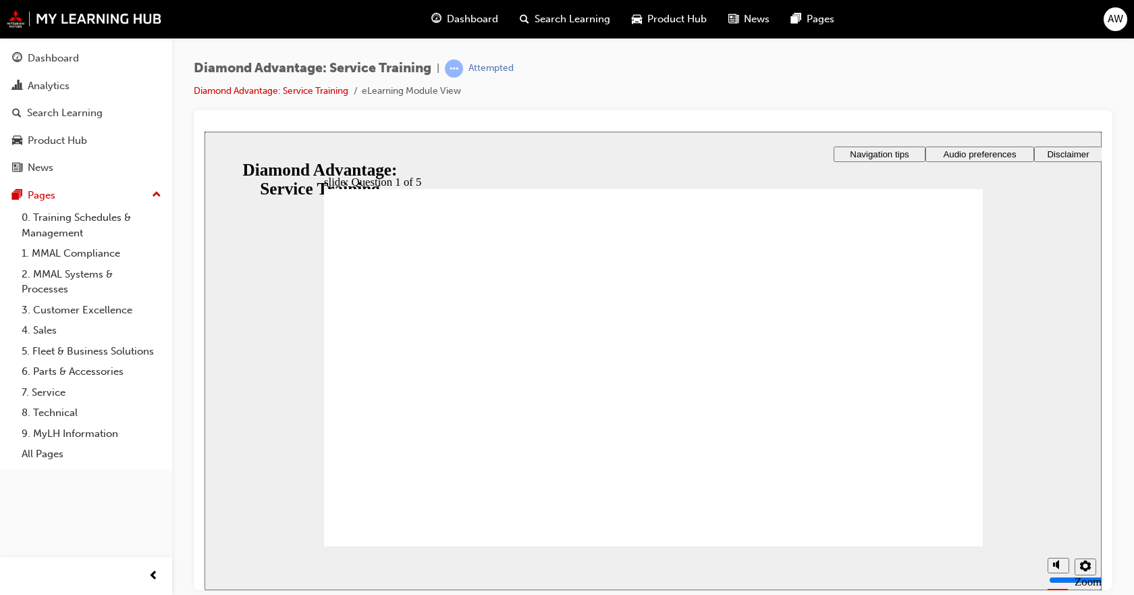
drag, startPoint x: 448, startPoint y: 325, endPoint x: 447, endPoint y: 333, distance: 7.5
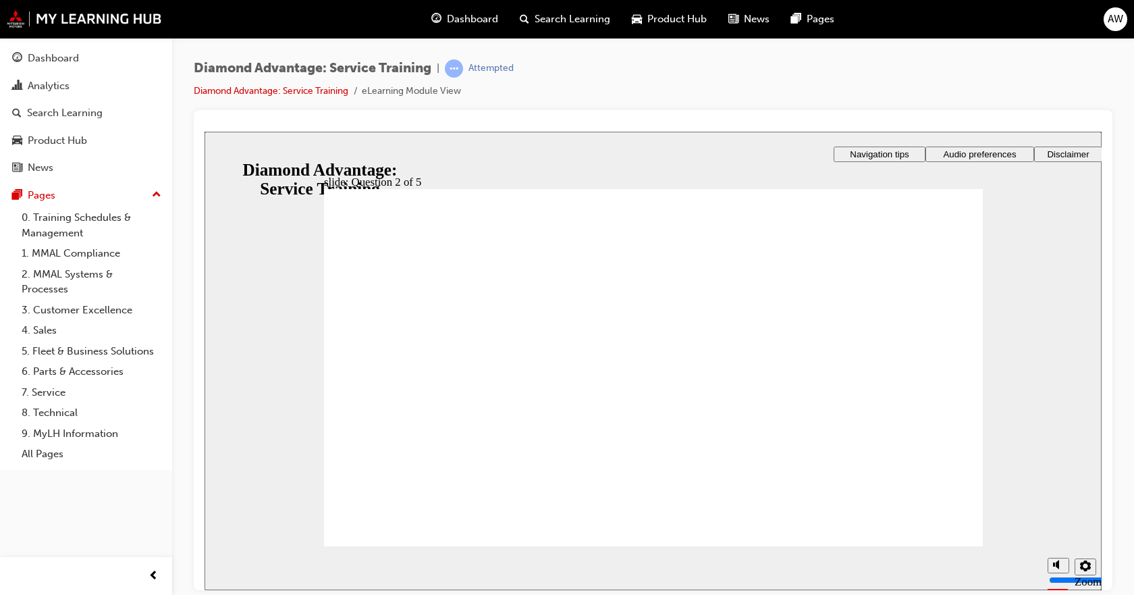
checkbox input "true"
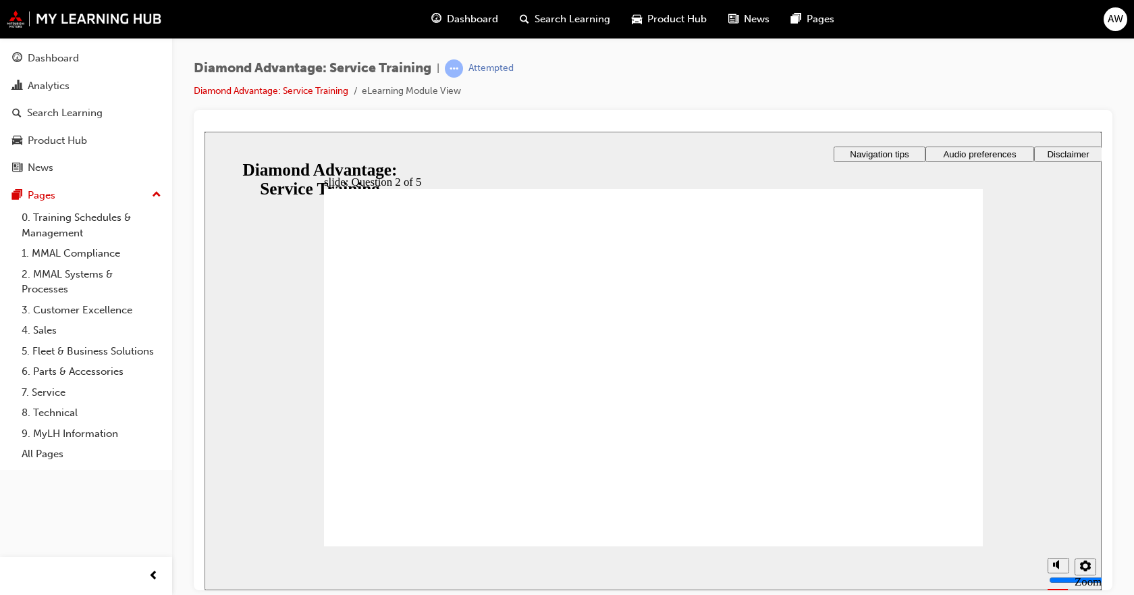
checkbox input "true"
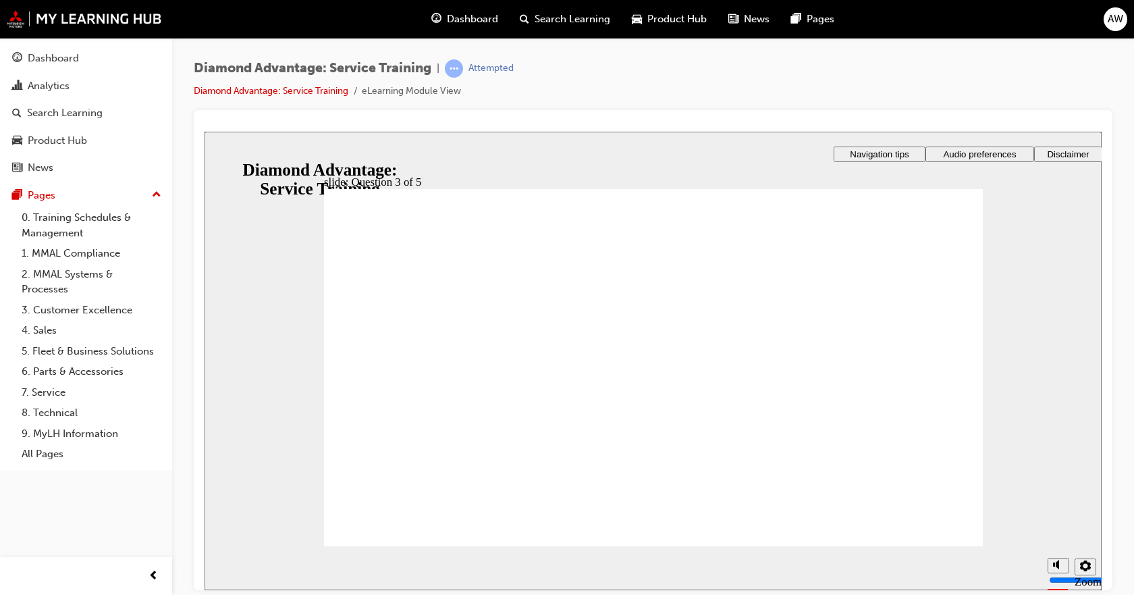
checkbox input "true"
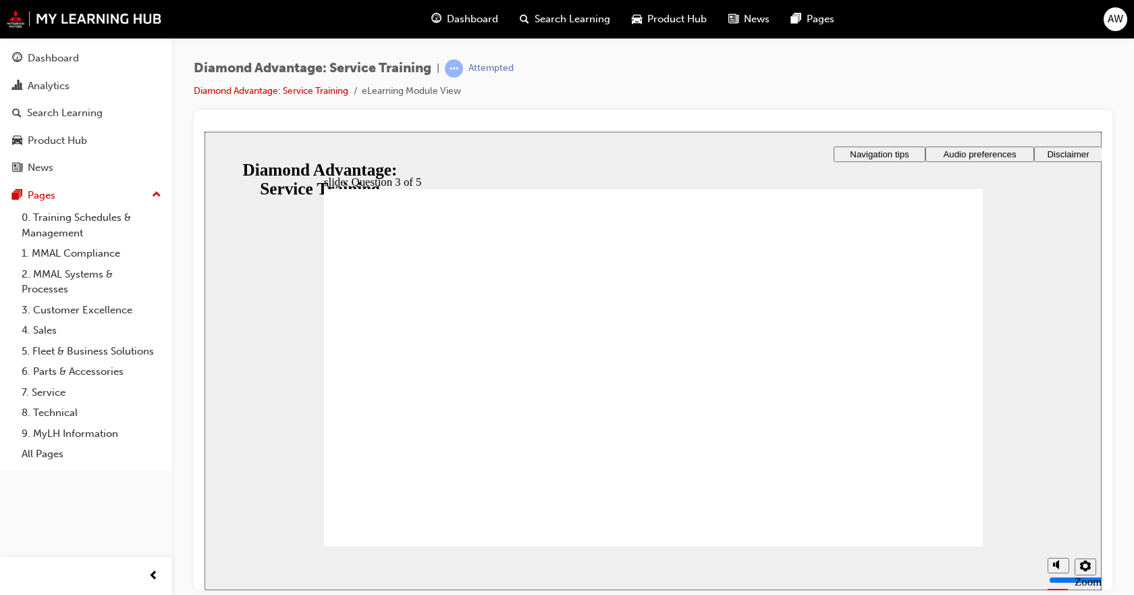
checkbox input "false"
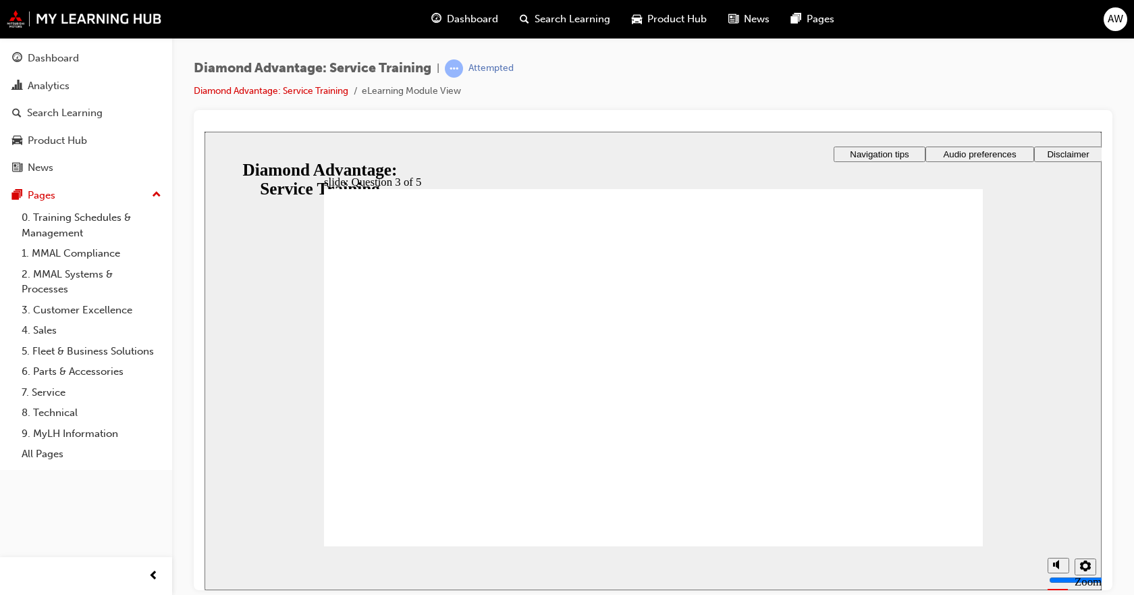
checkbox input "true"
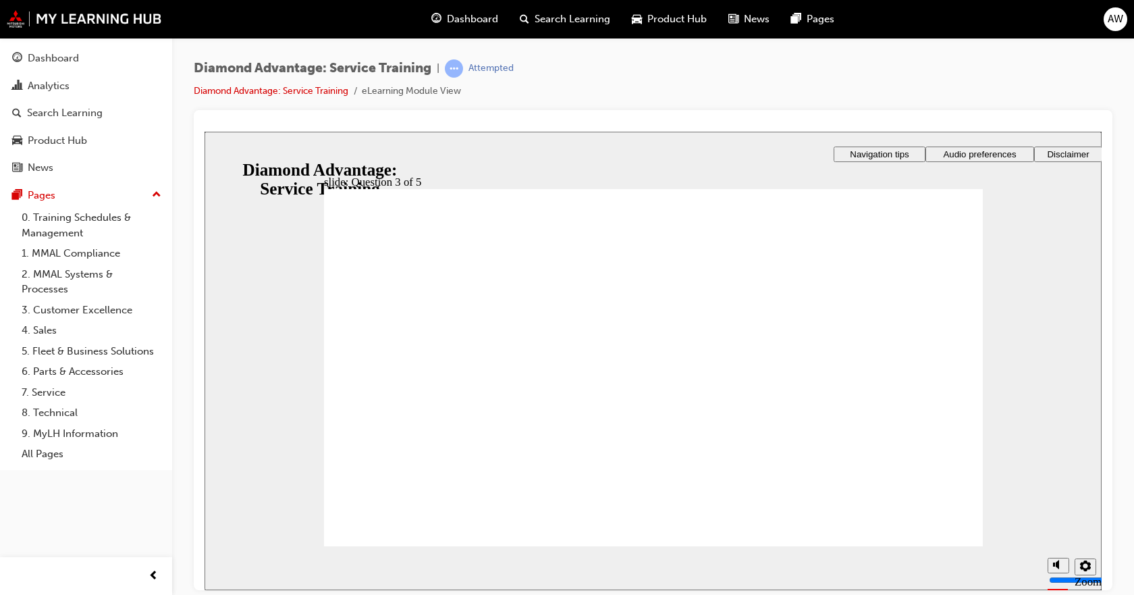
drag, startPoint x: 650, startPoint y: 437, endPoint x: 636, endPoint y: 459, distance: 26.0
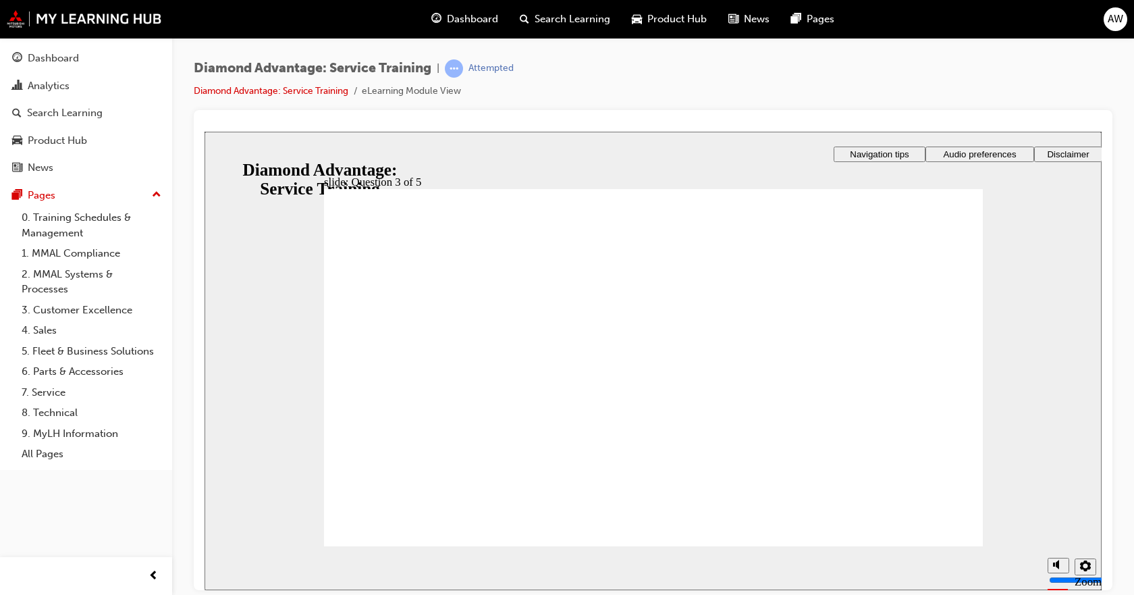
radio input "true"
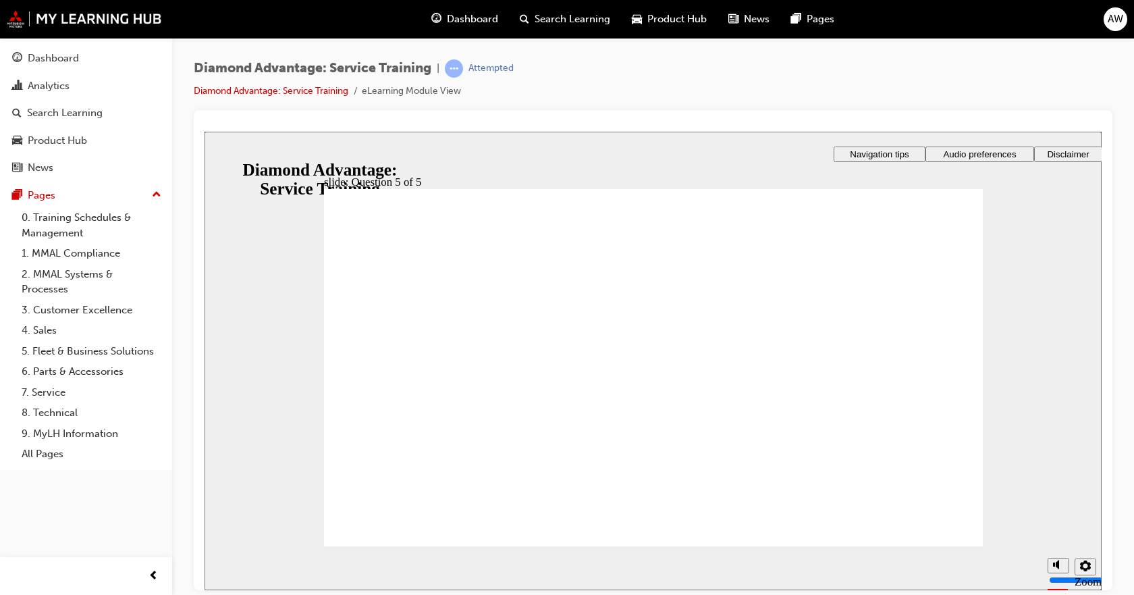
radio input "true"
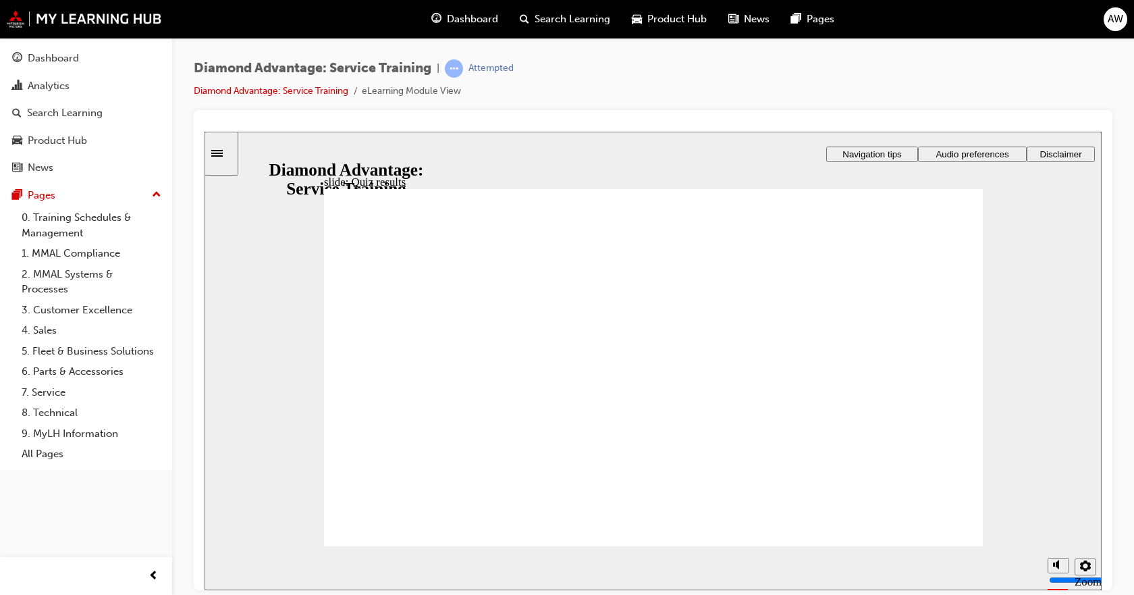
checkbox input "true"
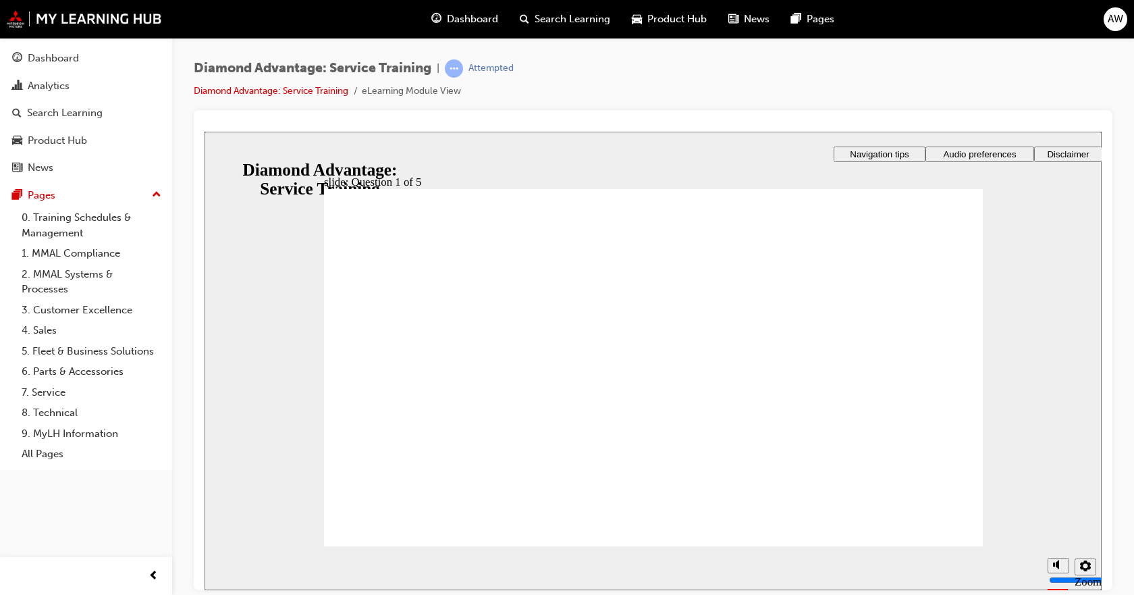
checkbox input "true"
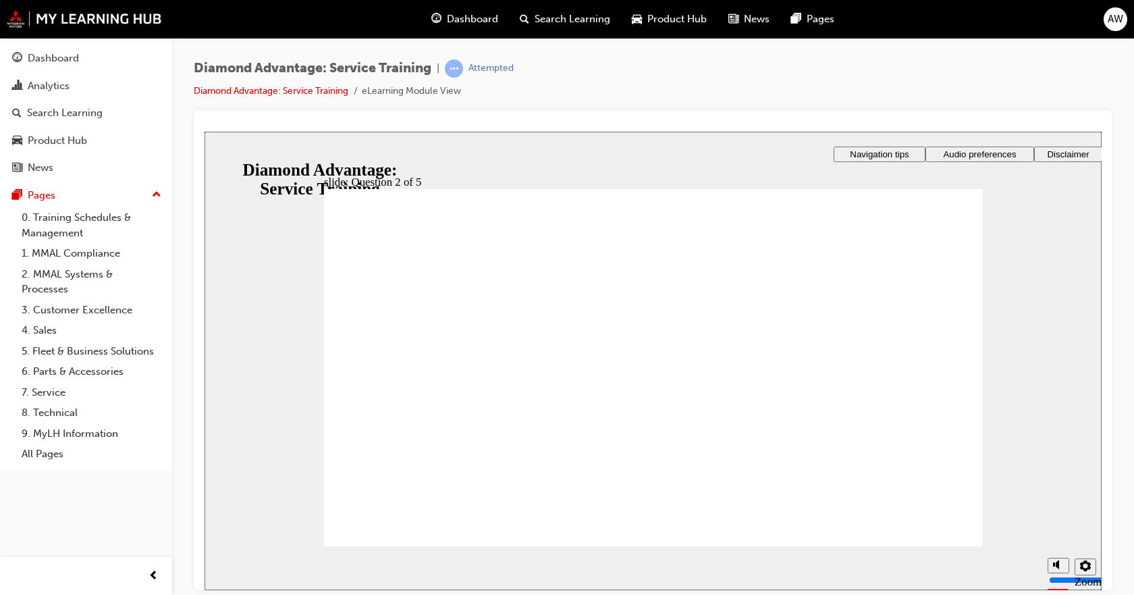
checkbox input "true"
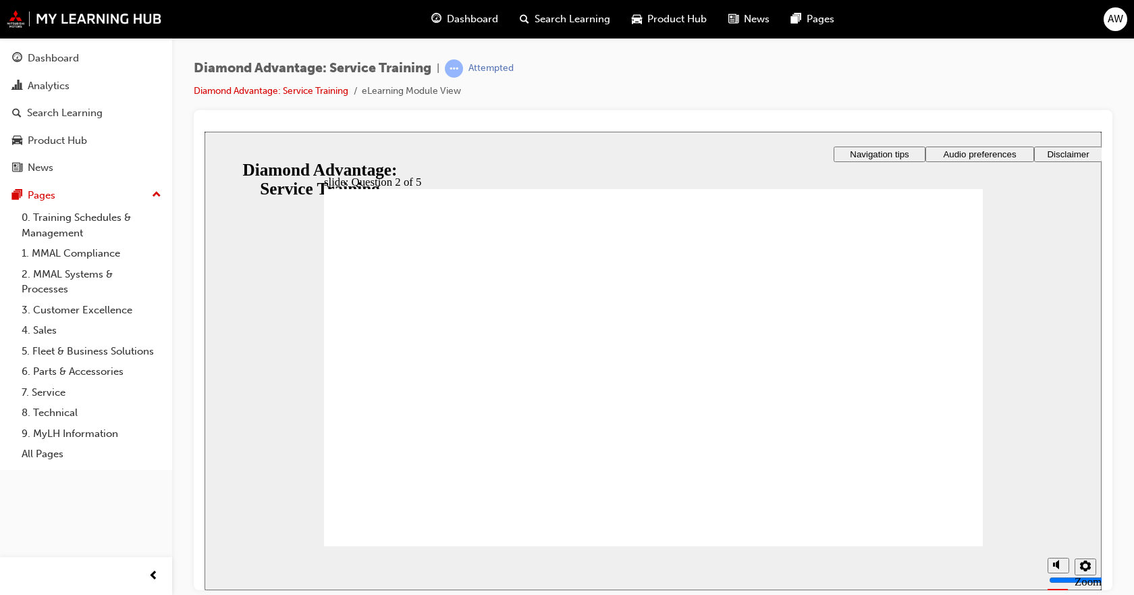
checkbox input "true"
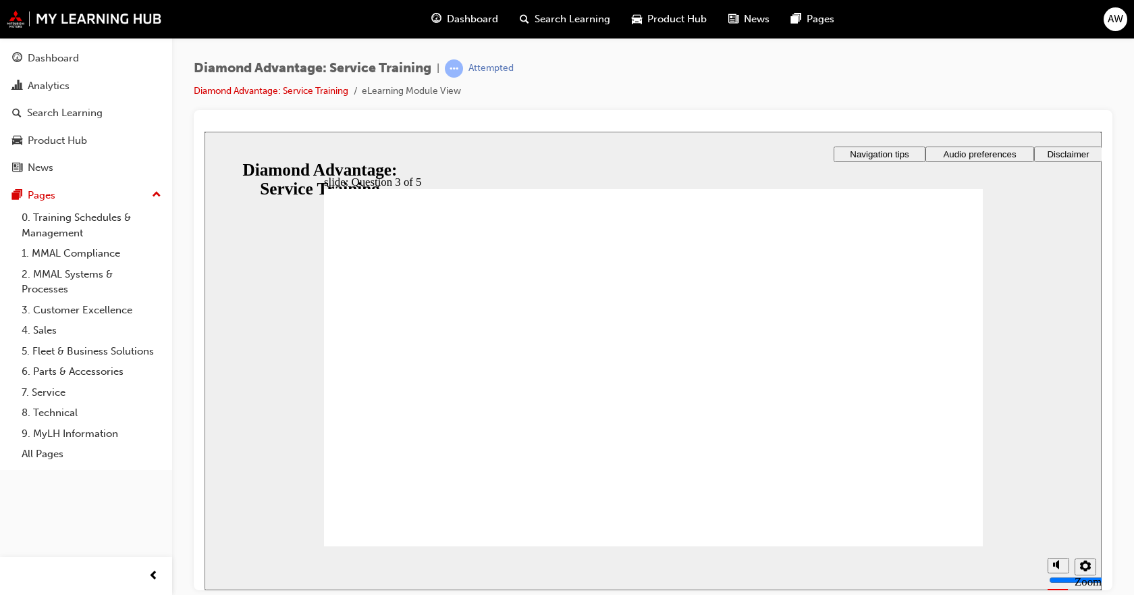
checkbox input "true"
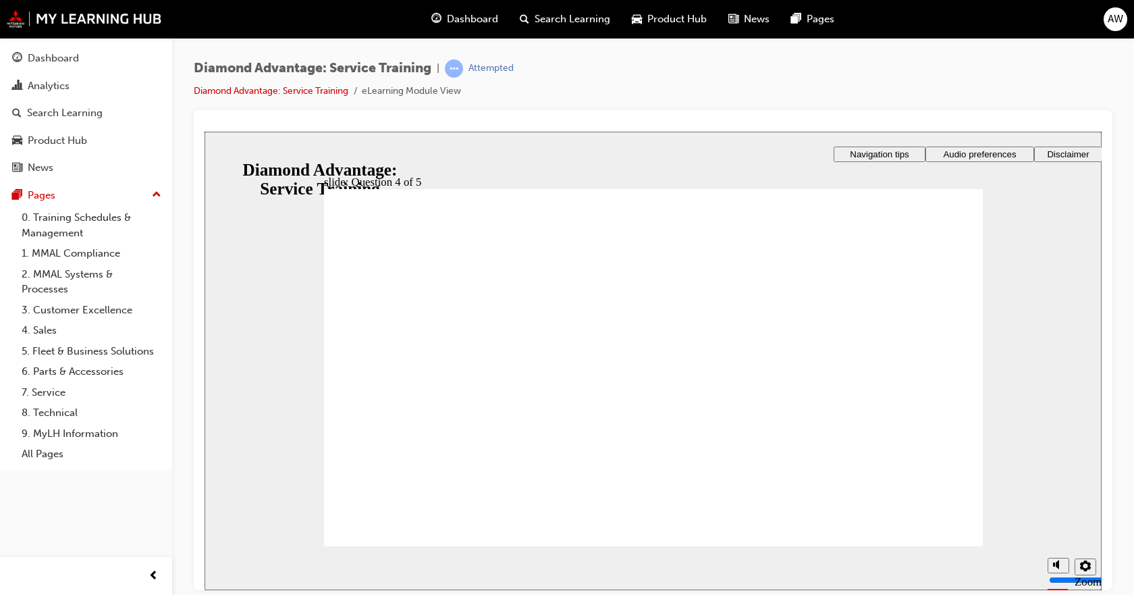
radio input "true"
drag, startPoint x: 454, startPoint y: 505, endPoint x: 410, endPoint y: 505, distance: 43.9
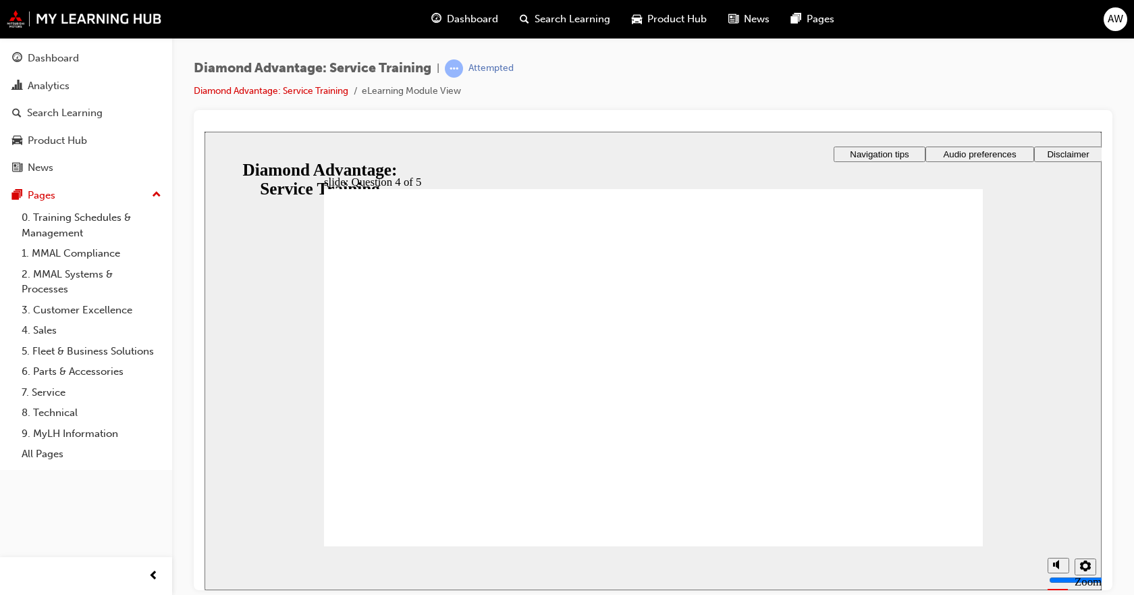
radio input "true"
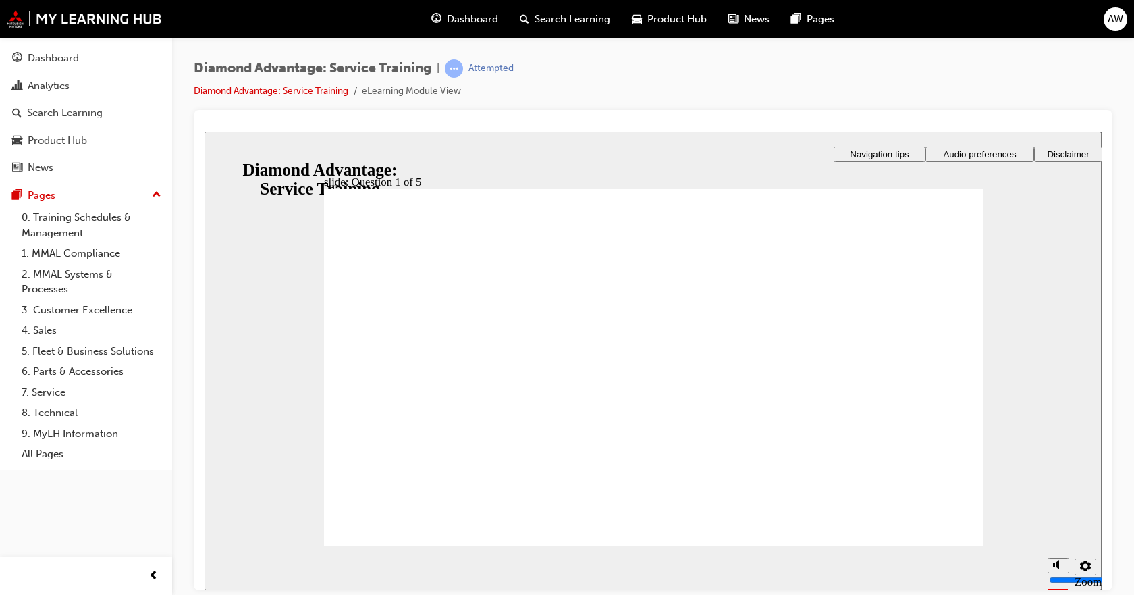
checkbox input "true"
checkbox input "false"
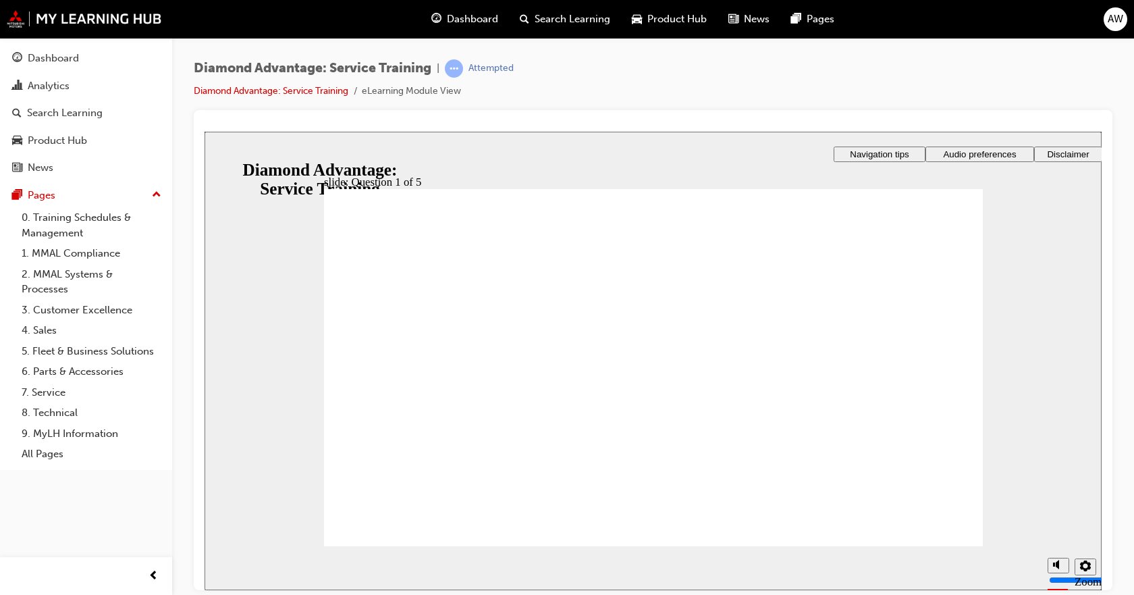
checkbox input "true"
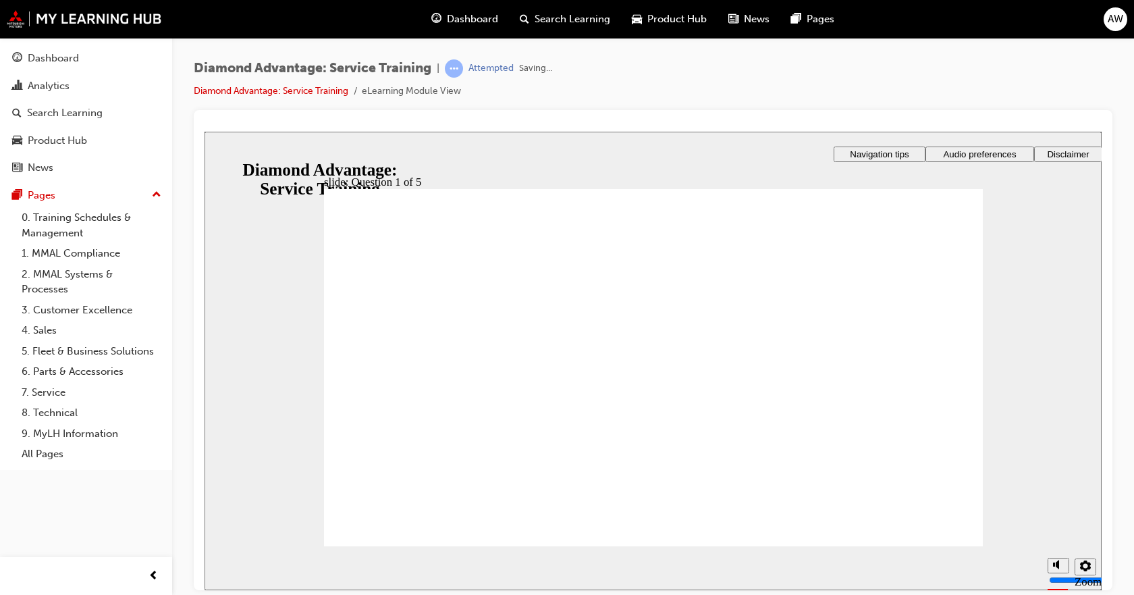
checkbox input "true"
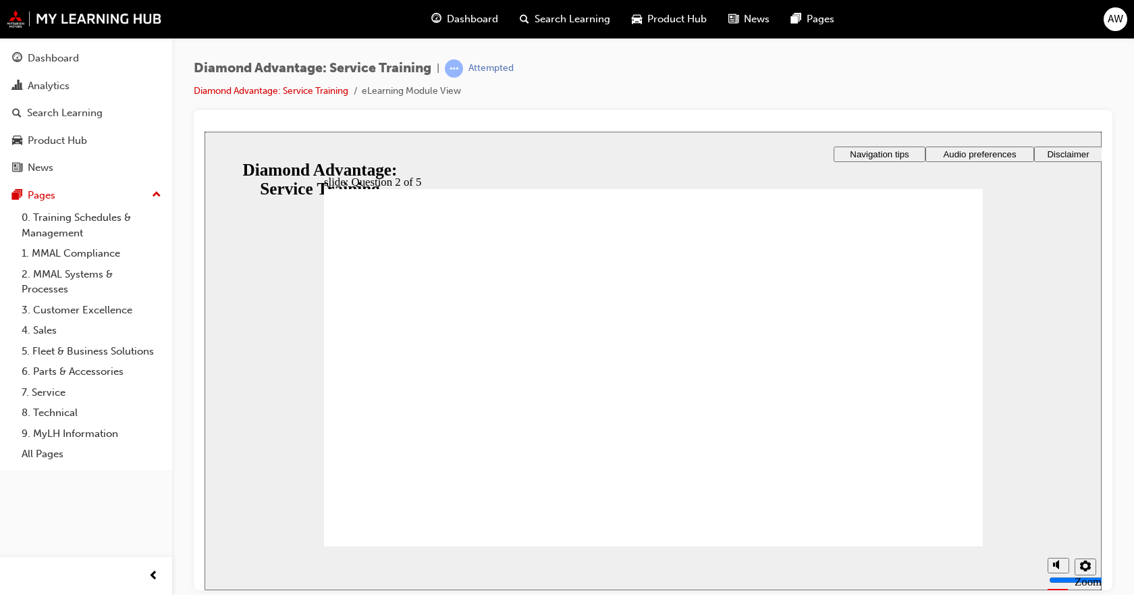
checkbox input "true"
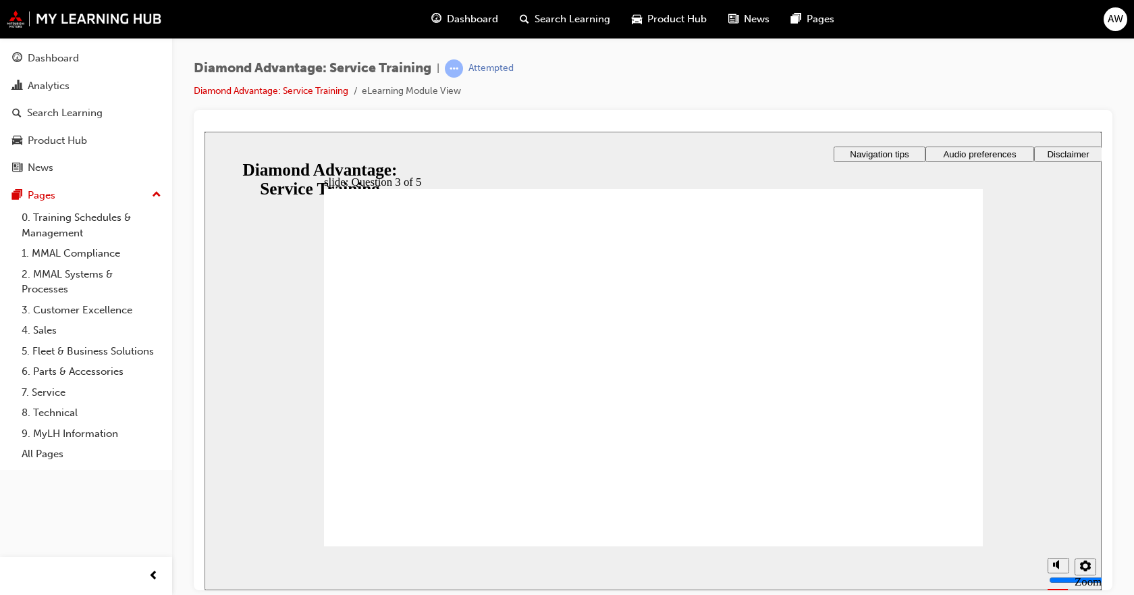
checkbox input "true"
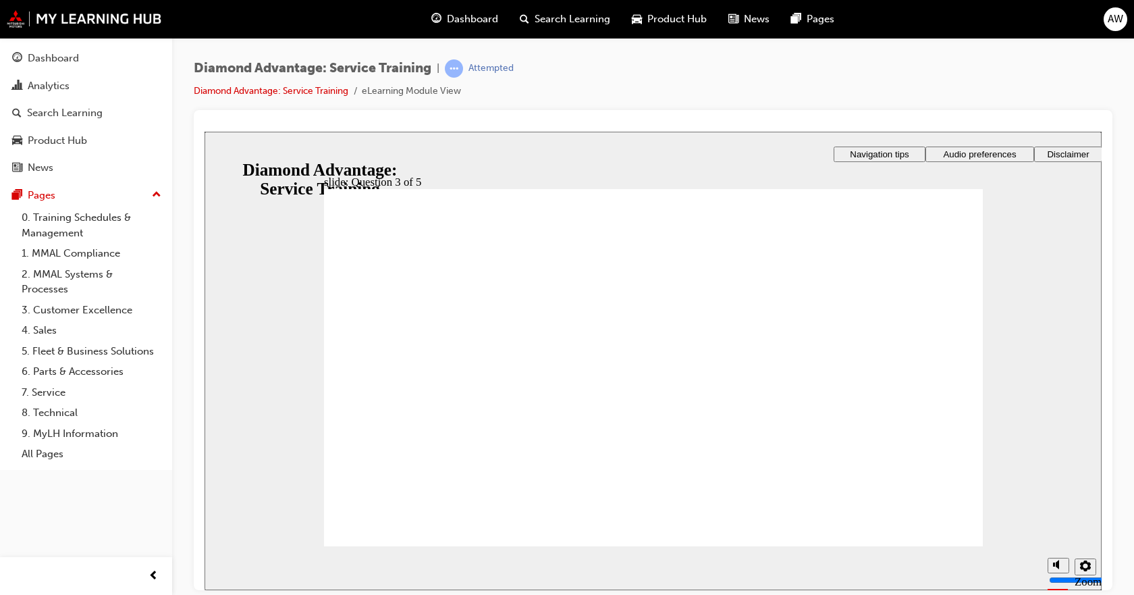
radio input "true"
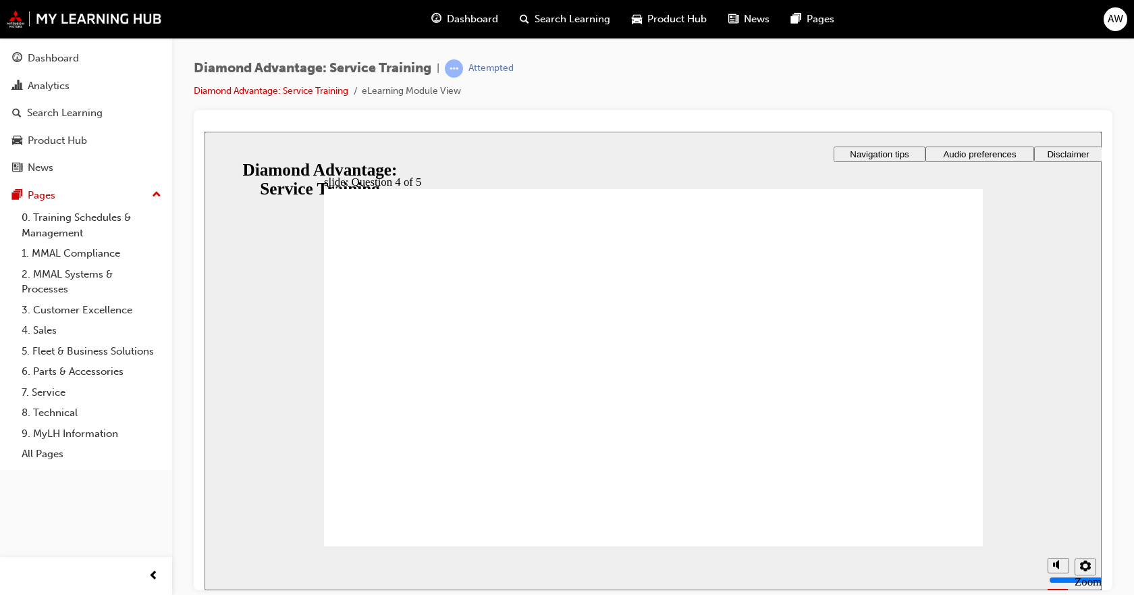
radio input "true"
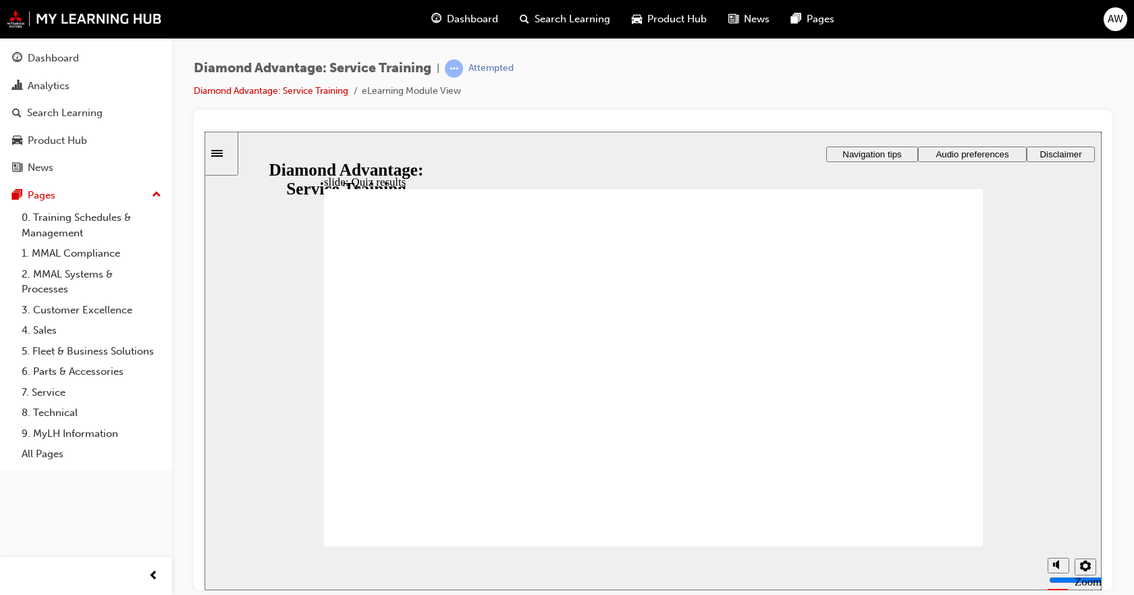
checkbox input "true"
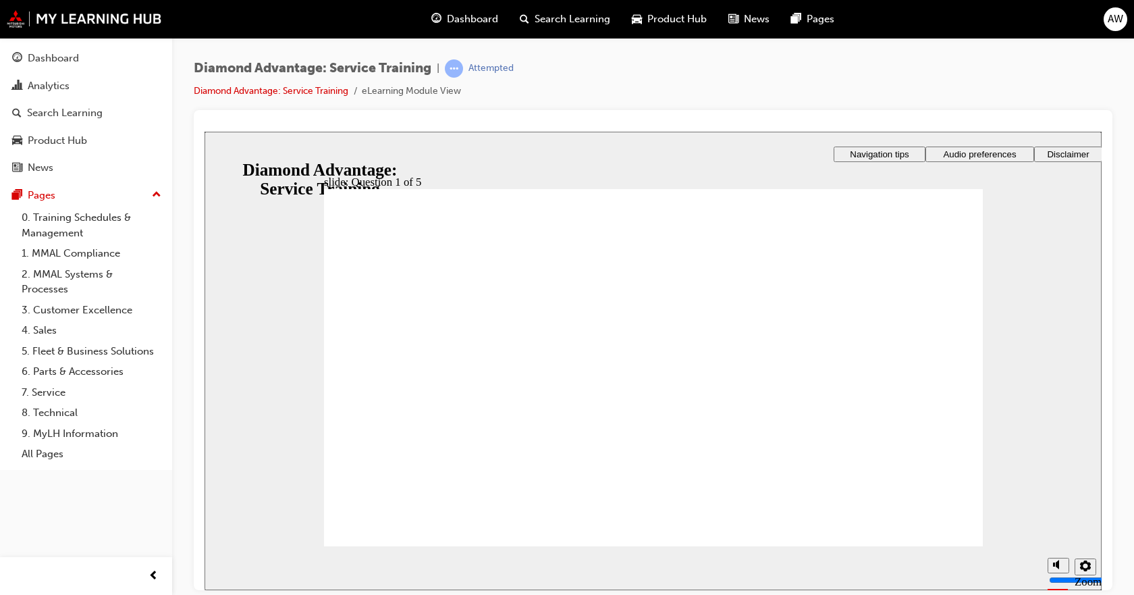
checkbox input "true"
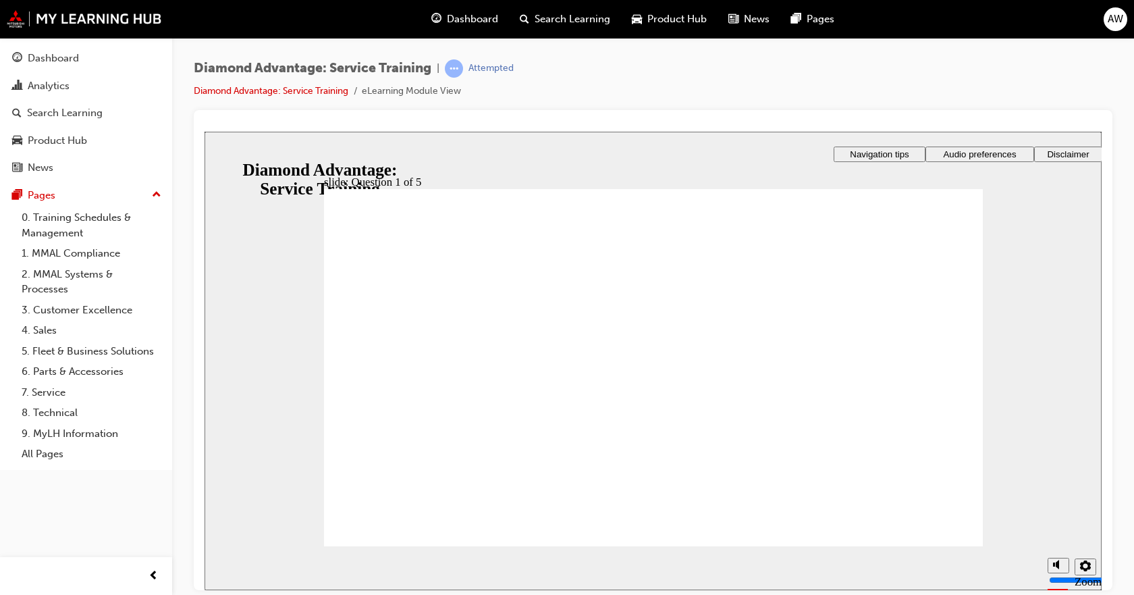
checkbox input "true"
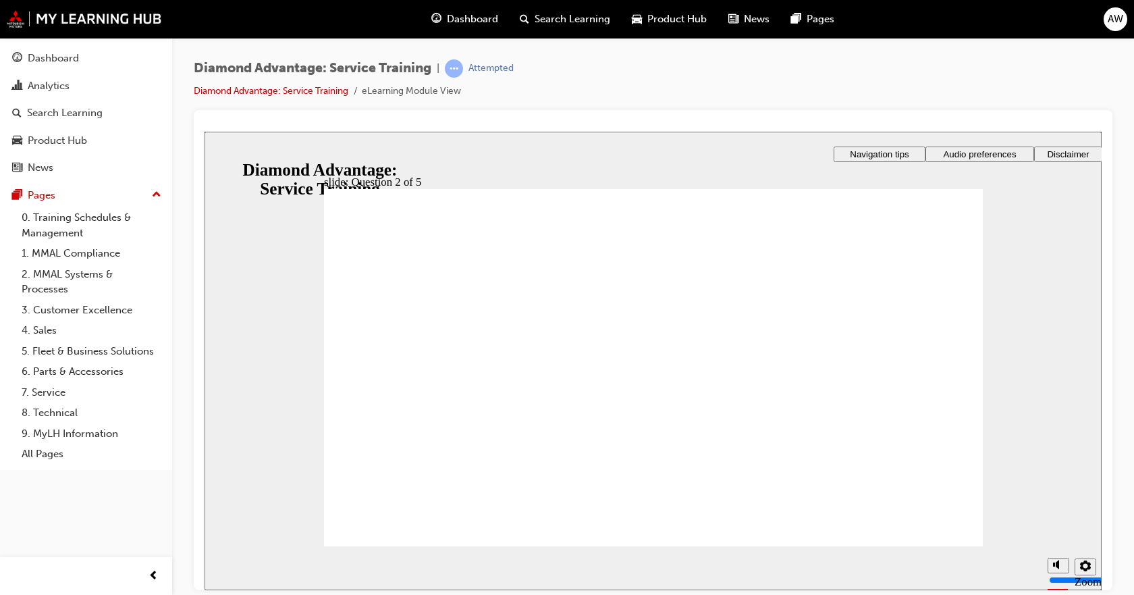
checkbox input "true"
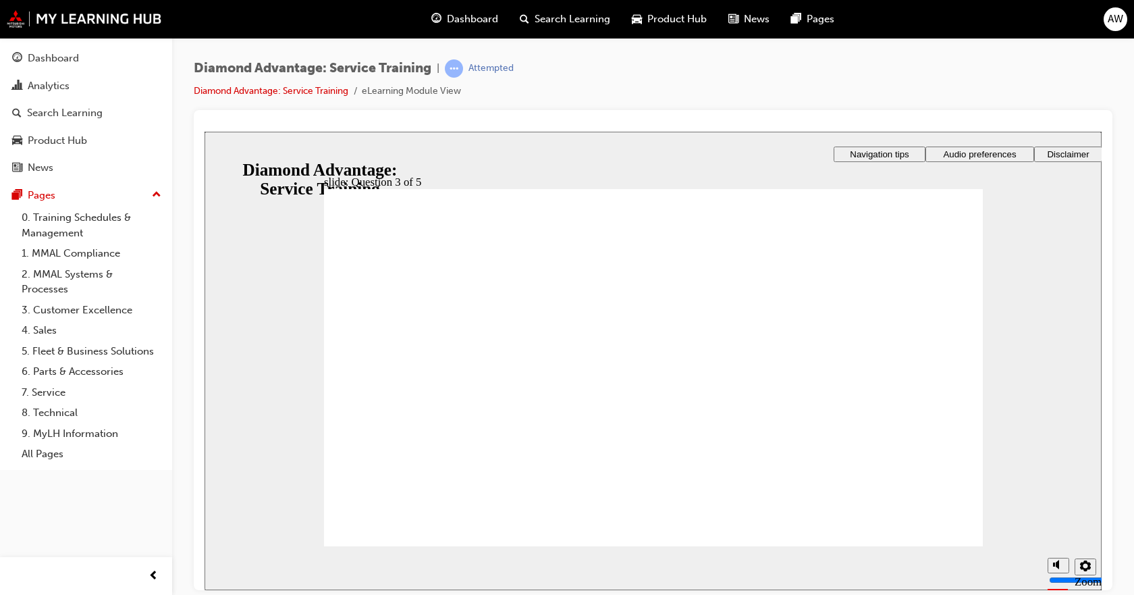
checkbox input "true"
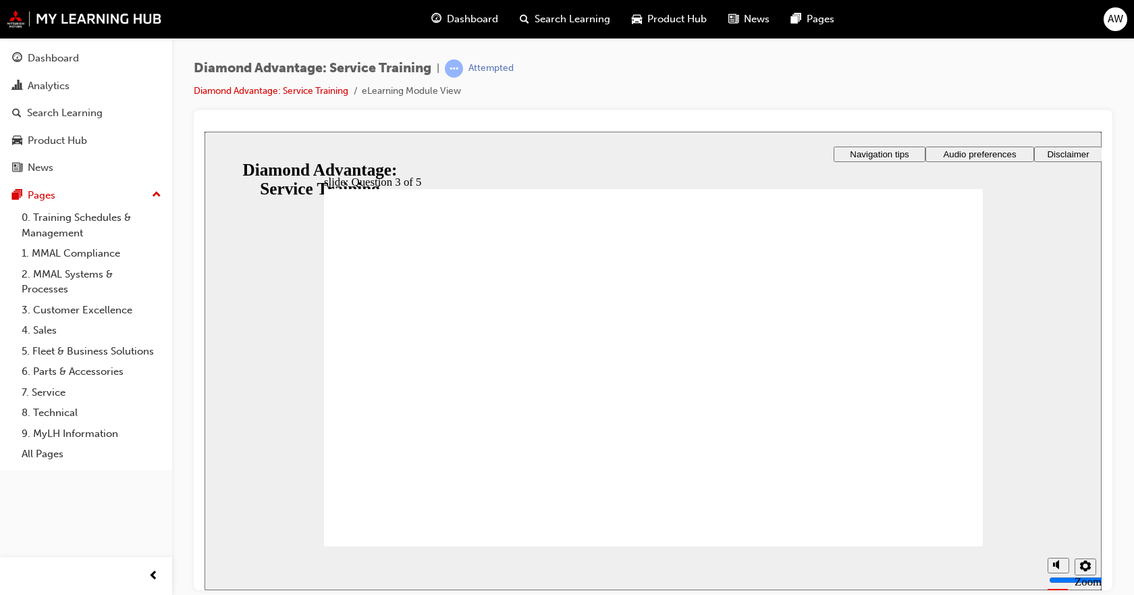
drag, startPoint x: 605, startPoint y: 433, endPoint x: 587, endPoint y: 452, distance: 26.3
radio input "true"
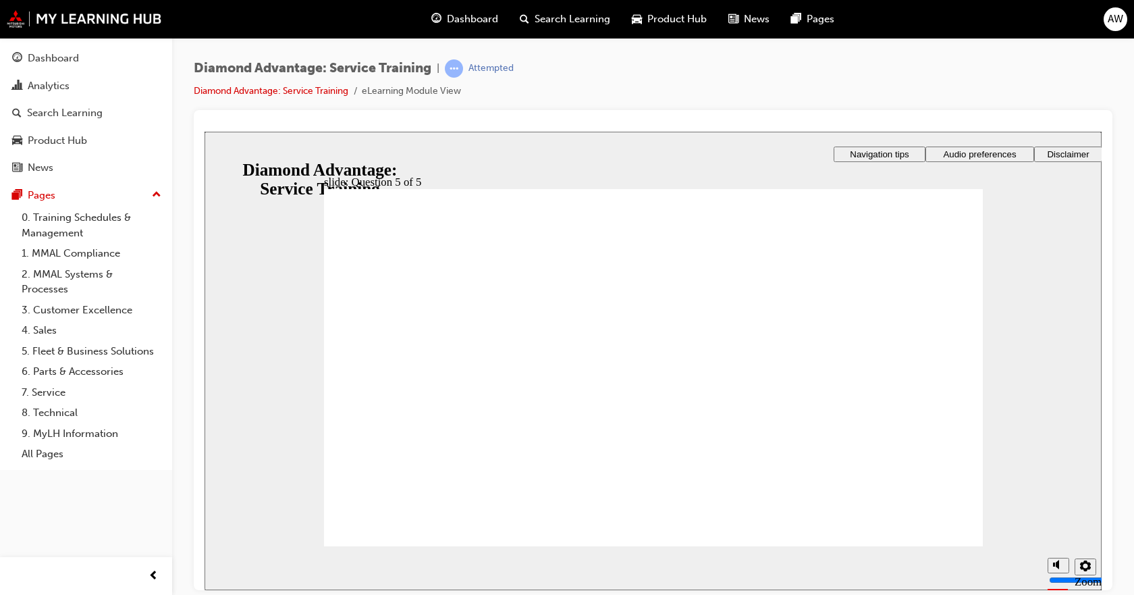
radio input "false"
radio input "true"
drag, startPoint x: 409, startPoint y: 364, endPoint x: 418, endPoint y: 344, distance: 21.4
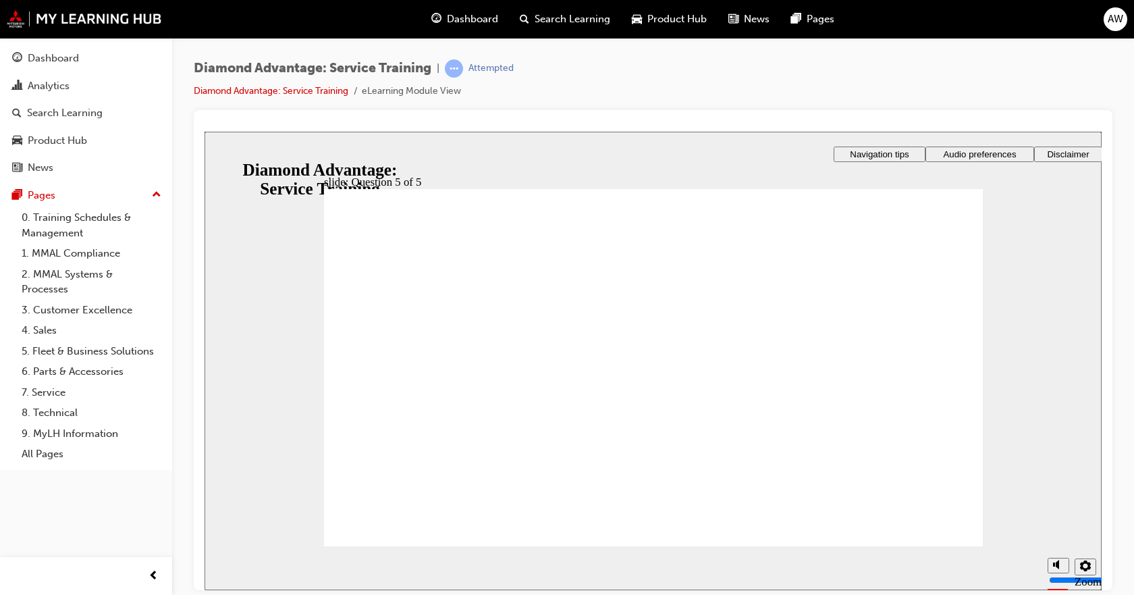
radio input "true"
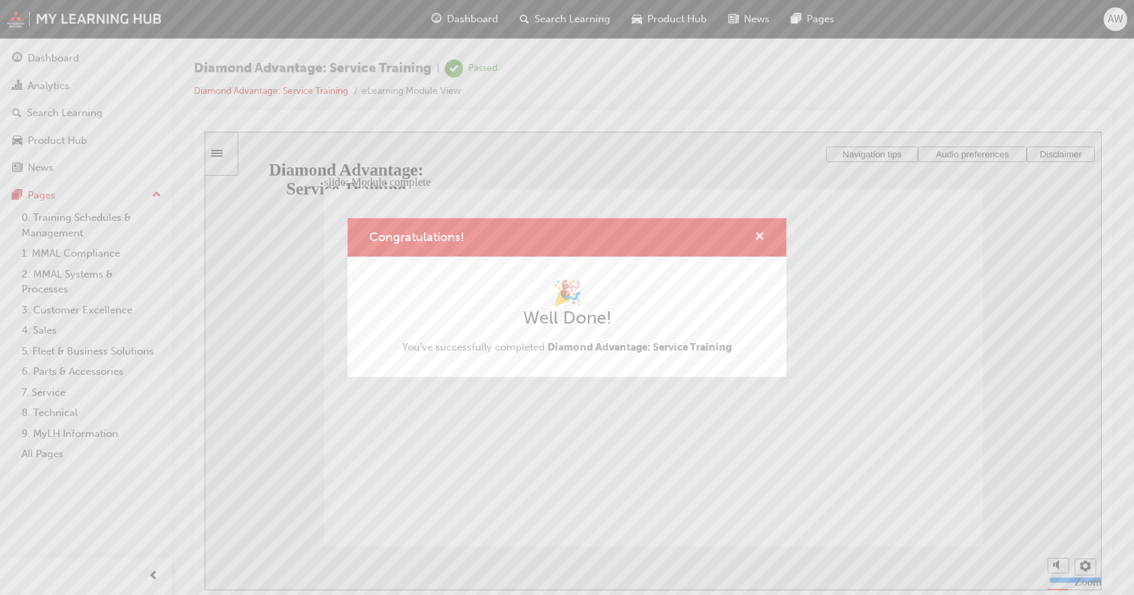
click at [759, 236] on span "cross-icon" at bounding box center [760, 237] width 10 height 12
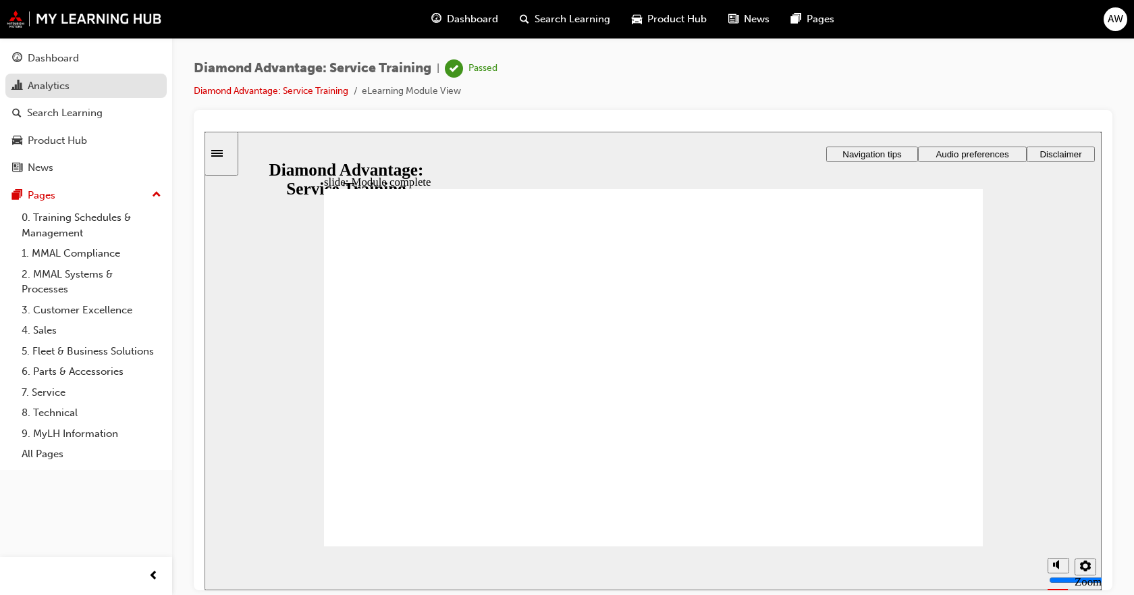
click at [58, 92] on div "Analytics" at bounding box center [49, 86] width 42 height 16
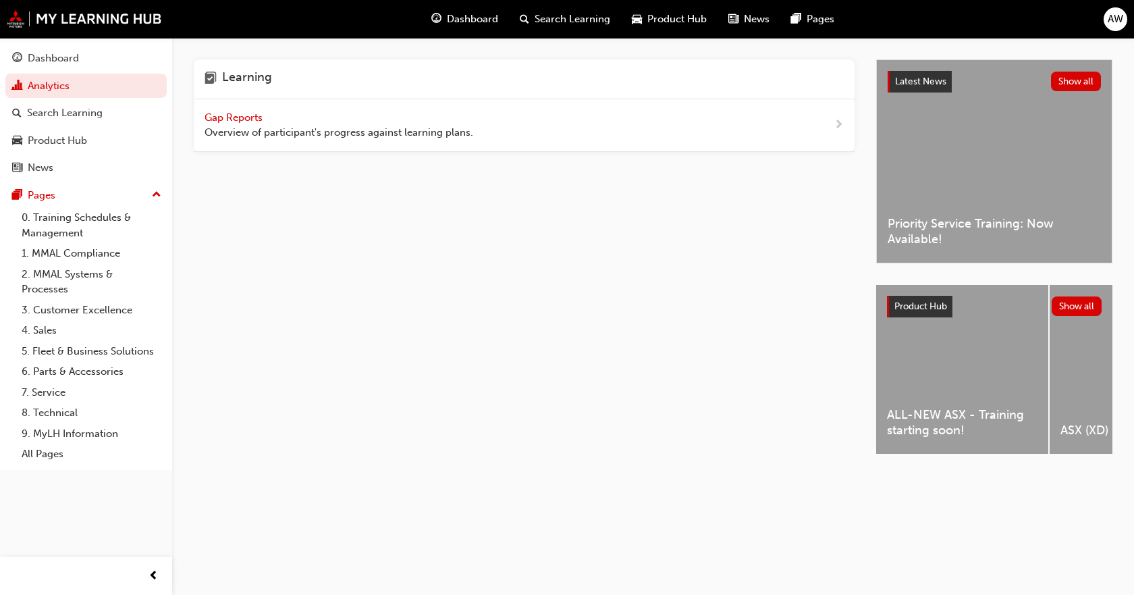
click at [260, 145] on div "Gap Reports Overview of participant's progress against learning plans." at bounding box center [524, 125] width 661 height 53
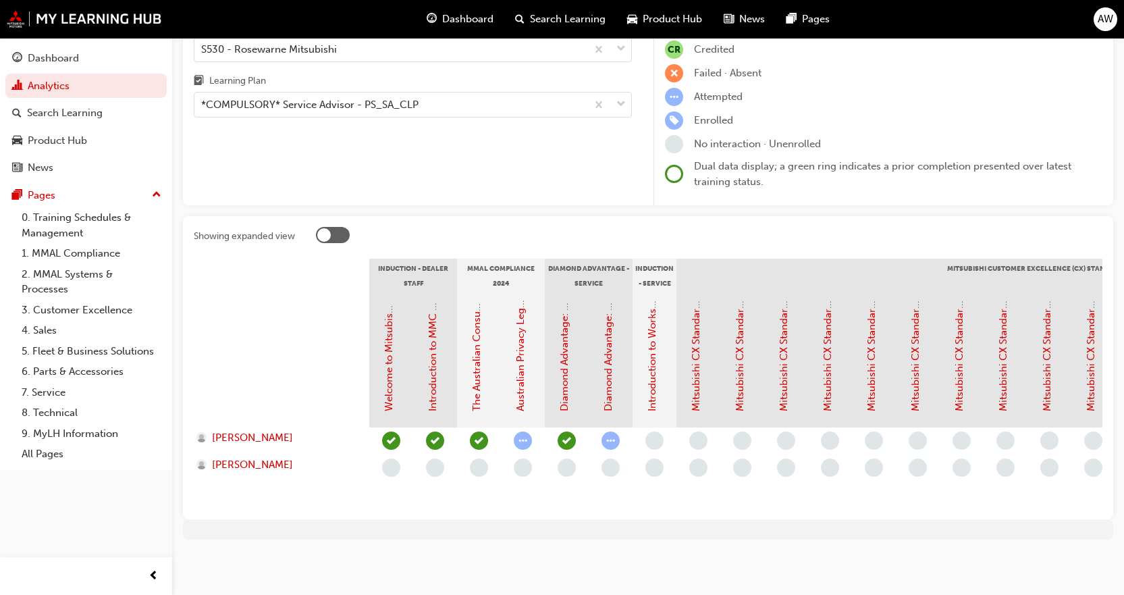
scroll to position [119, 0]
click at [613, 379] on link "Diamond Advantage: Service Training" at bounding box center [608, 323] width 12 height 175
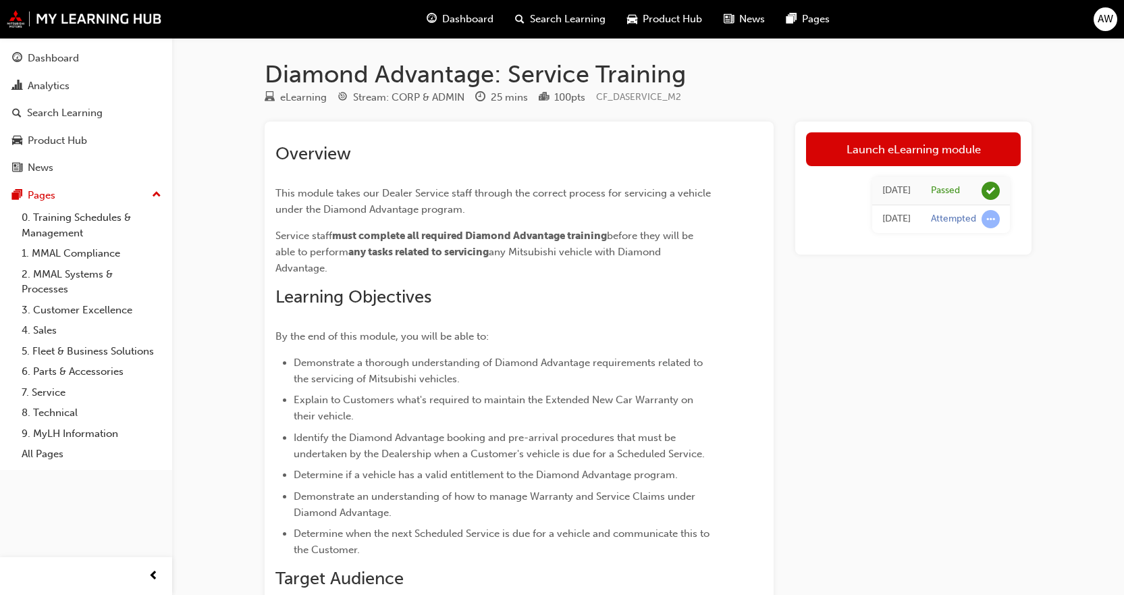
click at [882, 196] on div "[DATE]" at bounding box center [896, 191] width 28 height 16
click at [892, 209] on td "[DATE]" at bounding box center [896, 219] width 49 height 28
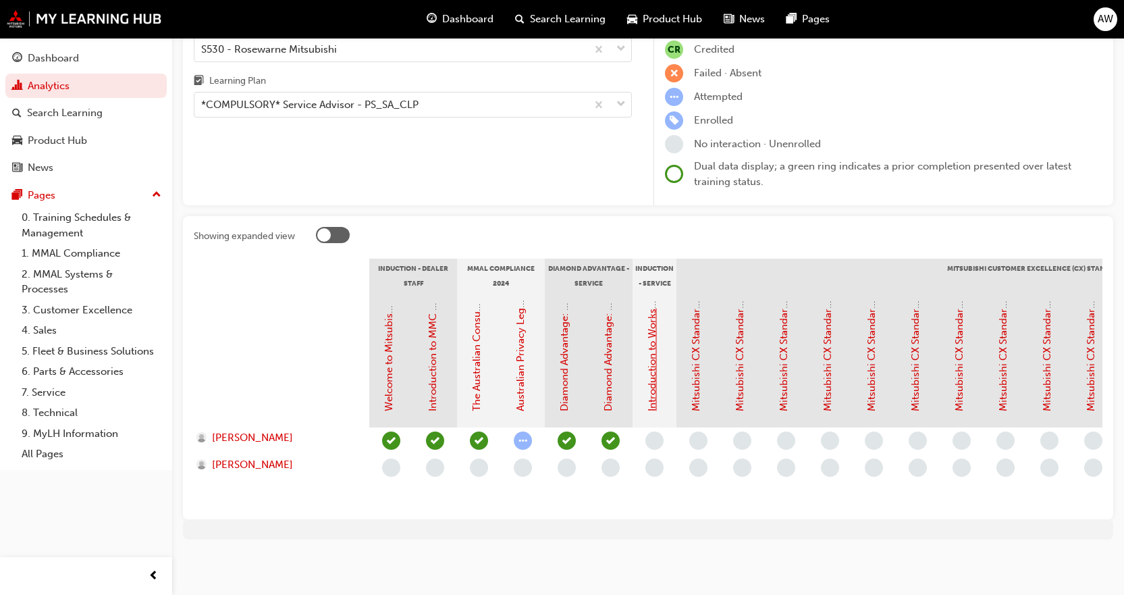
click at [651, 360] on link "Introduction to Workshop Operations (Service Advisor)" at bounding box center [652, 283] width 12 height 256
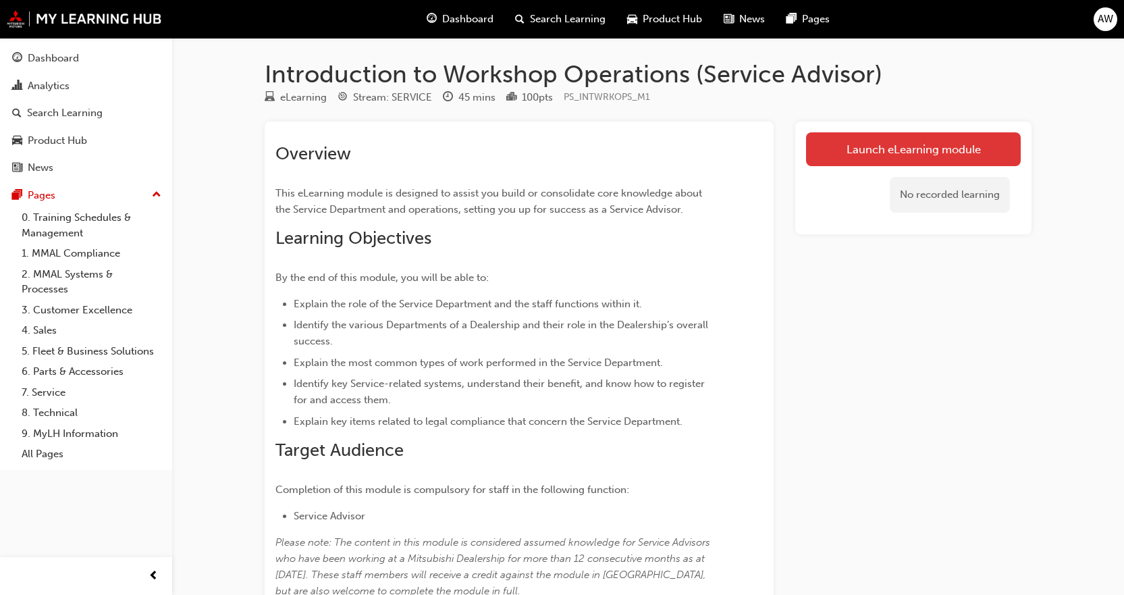
click at [866, 160] on link "Launch eLearning module" at bounding box center [913, 149] width 215 height 34
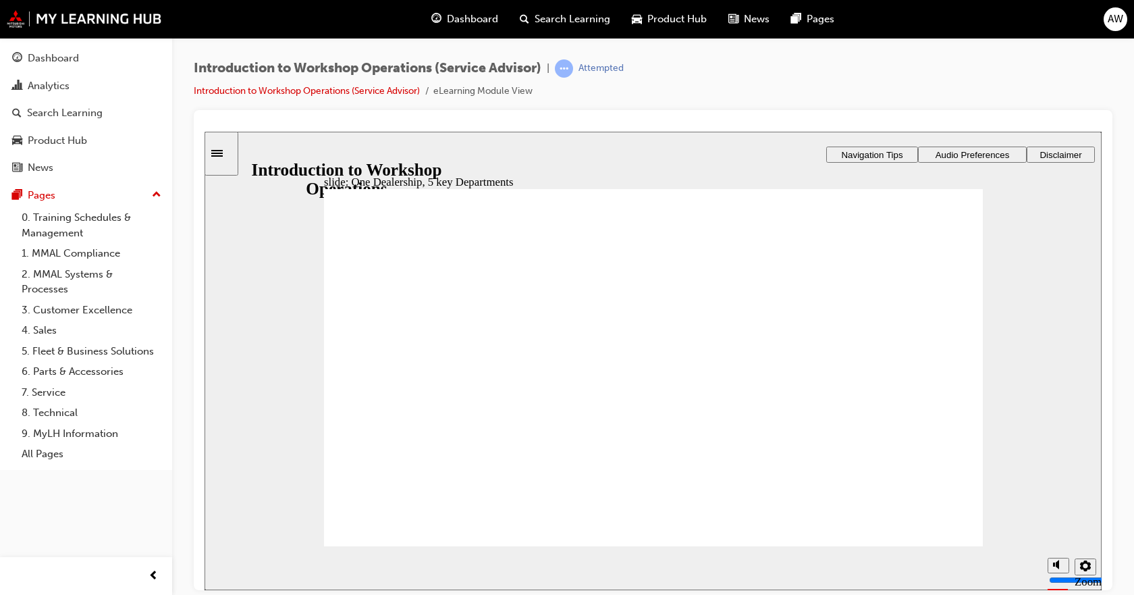
drag, startPoint x: 958, startPoint y: 545, endPoint x: 941, endPoint y: 516, distance: 33.3
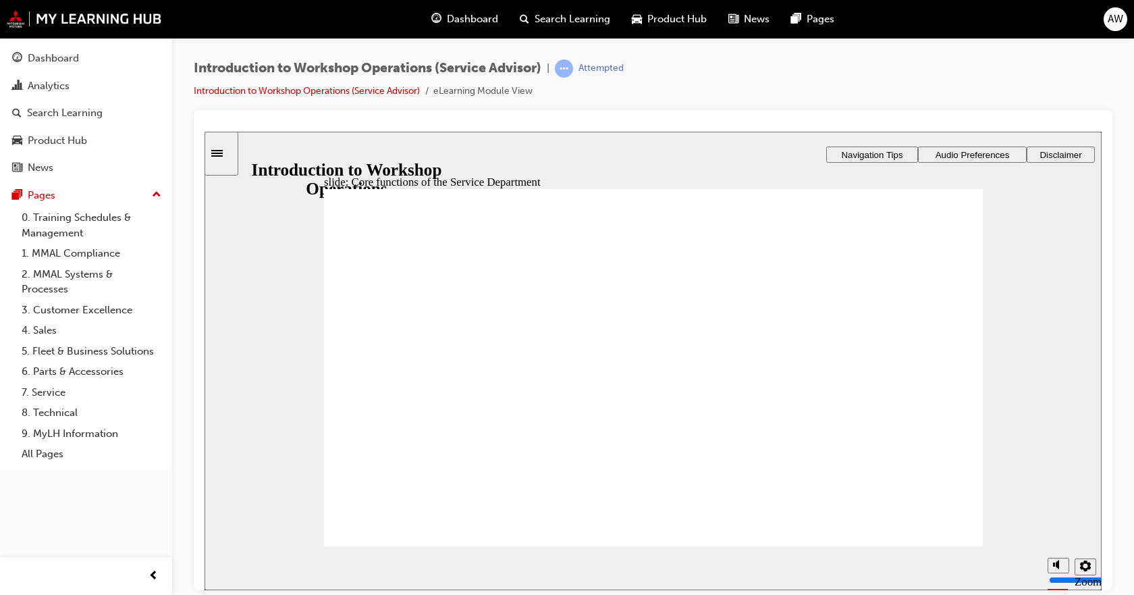
click at [955, 541] on div "slide: Core functions of the Service Department Rectangle 1 Rectangle 3 Core fu…" at bounding box center [652, 360] width 897 height 458
click at [1027, 103] on div "Introduction to Workshop Operations (Service Advisor) | Attempted Introduction …" at bounding box center [653, 84] width 919 height 51
